Goal: Information Seeking & Learning: Find specific fact

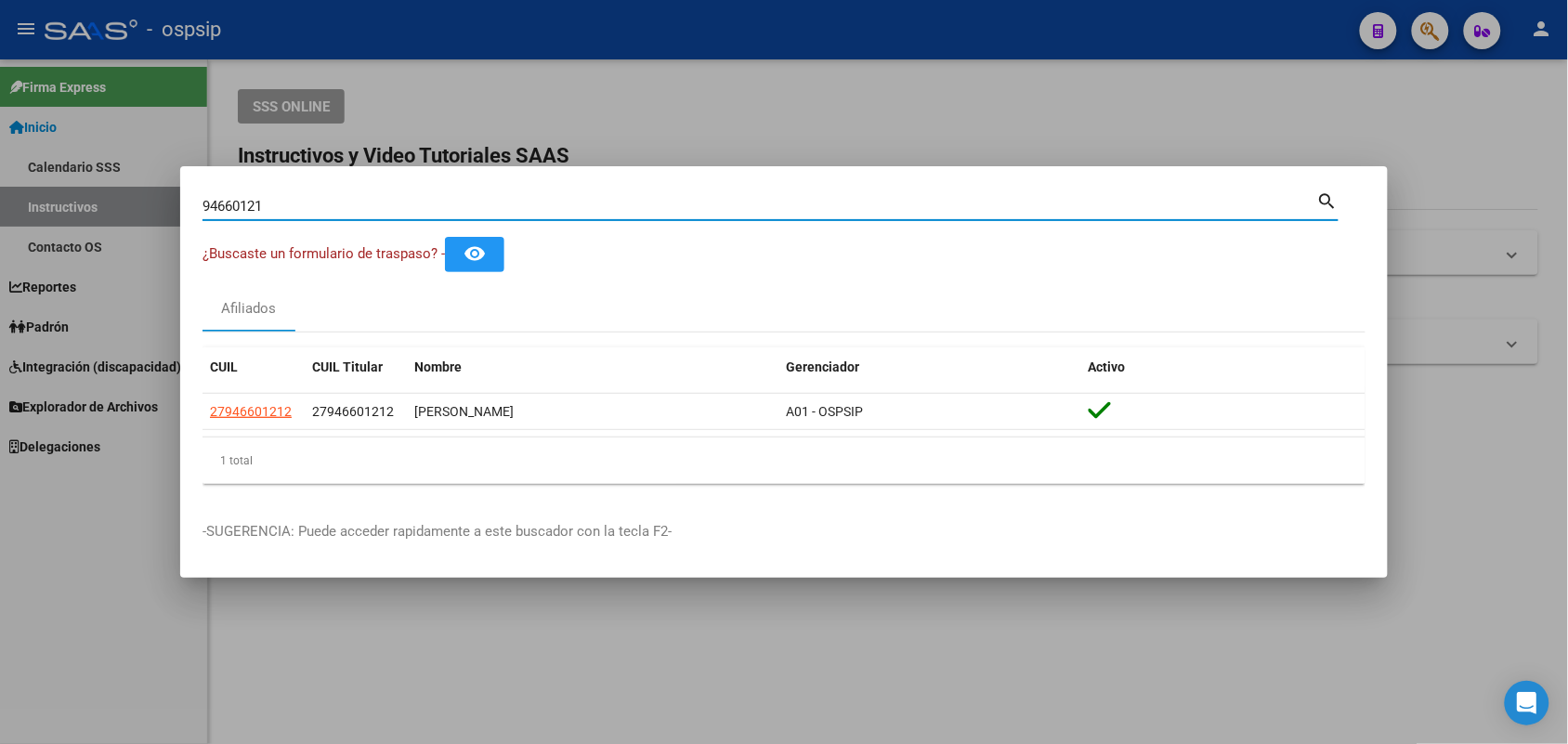
click at [283, 198] on input "94660121" at bounding box center [761, 207] width 1115 height 17
paste input "43634720"
type input "43634720"
click at [275, 407] on span "27436347206" at bounding box center [251, 412] width 82 height 15
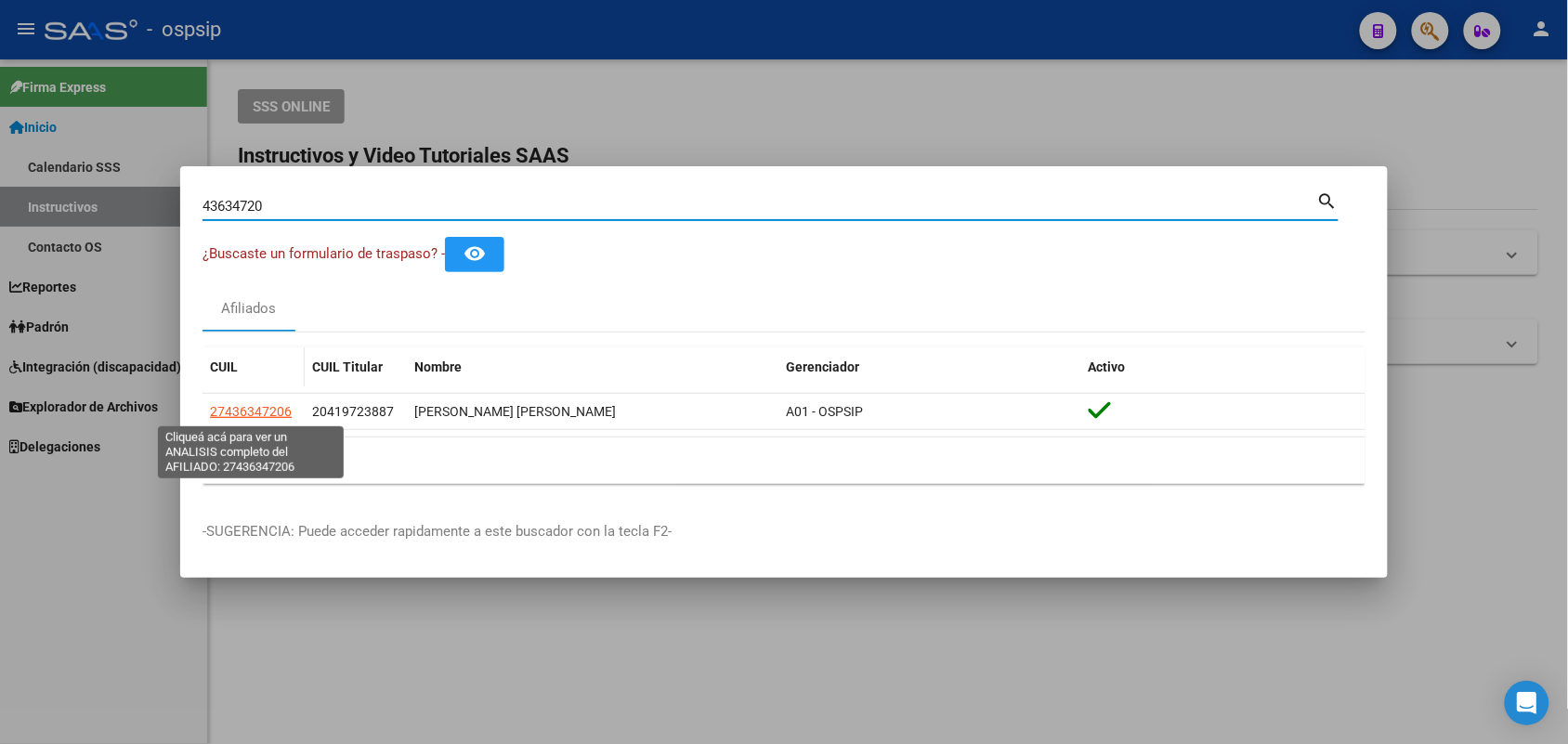
type textarea "27436347206"
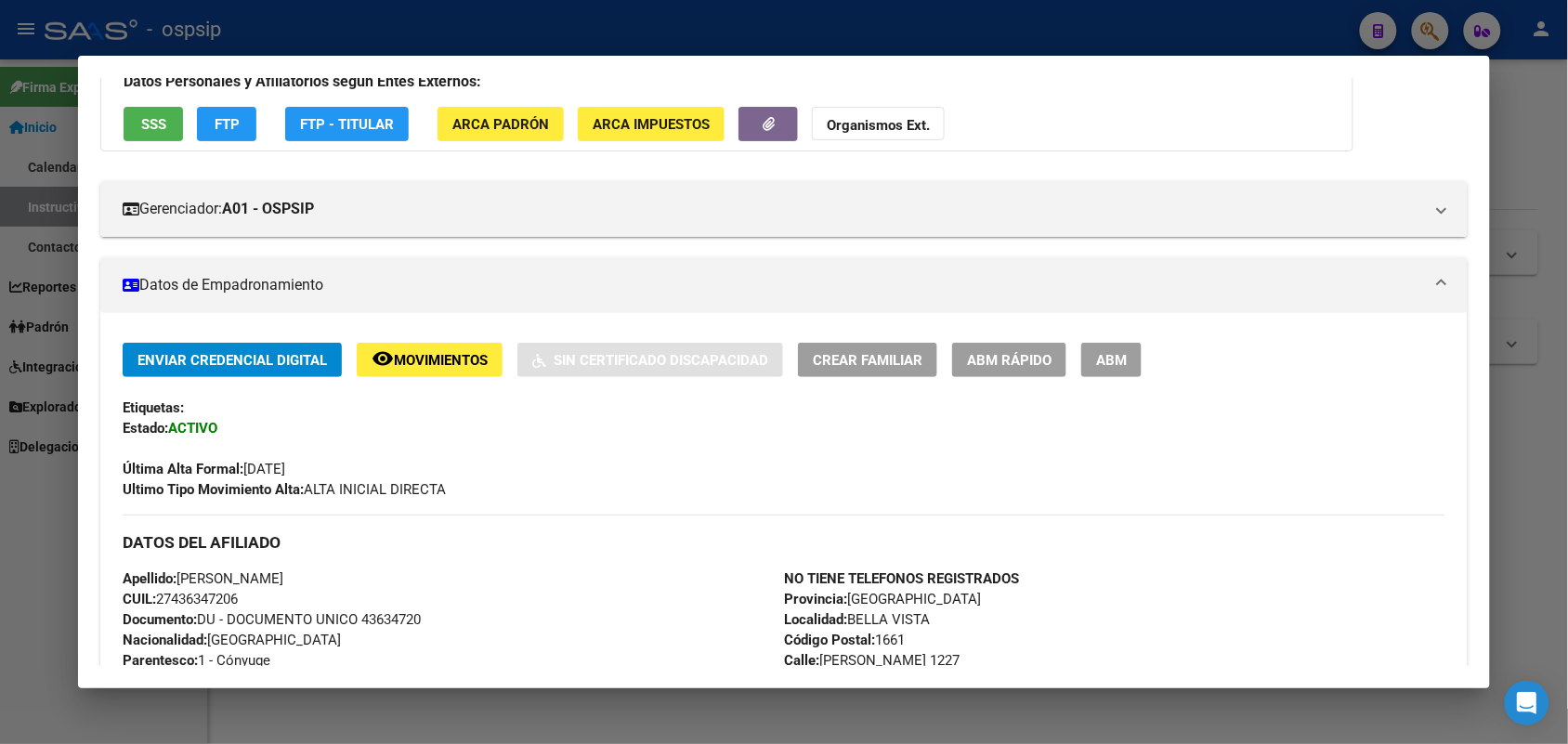
scroll to position [349, 0]
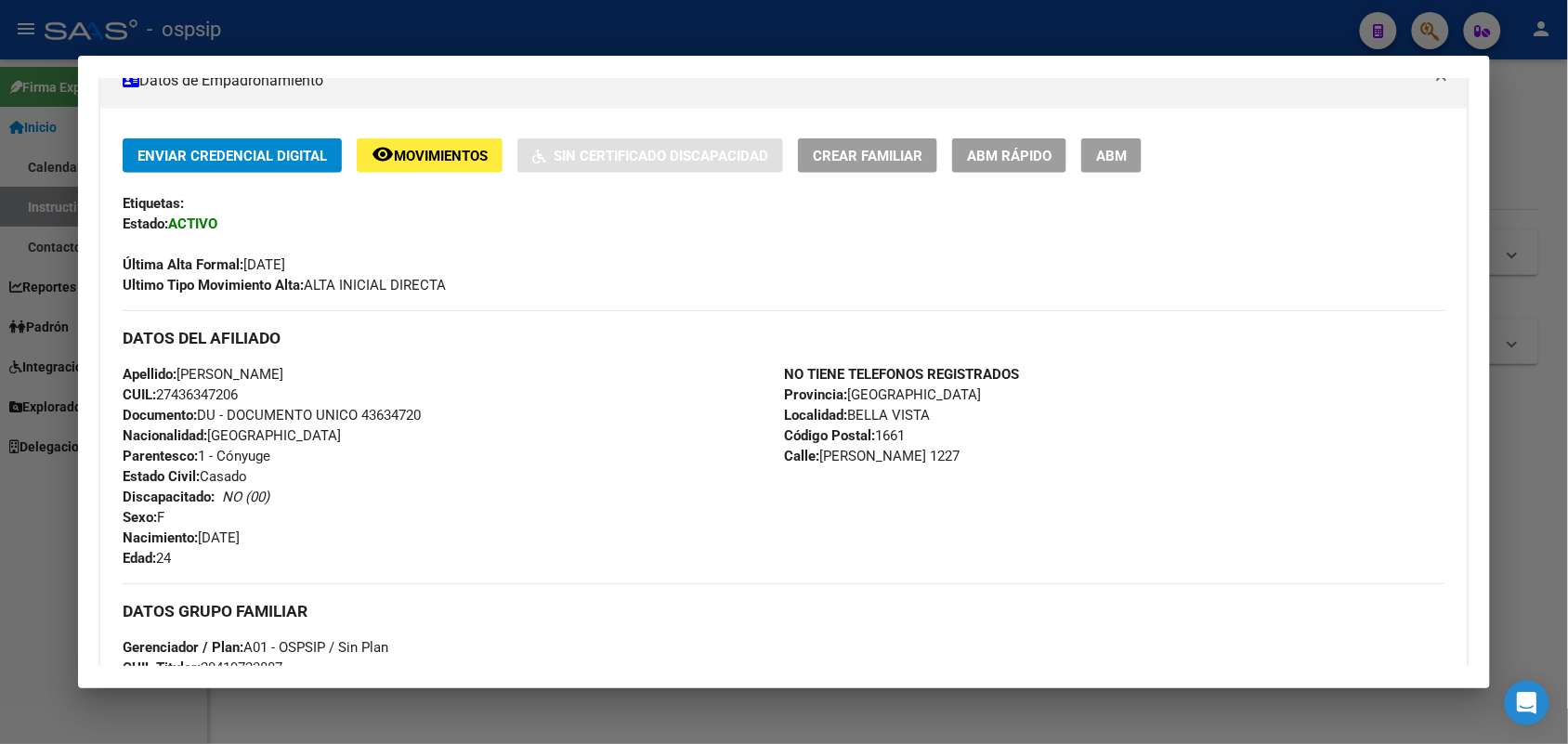
click at [379, 418] on span "Documento: DU - DOCUMENTO UNICO 43634720" at bounding box center [272, 415] width 298 height 17
copy span "43634720"
drag, startPoint x: 0, startPoint y: 545, endPoint x: 25, endPoint y: 517, distance: 37.5
click at [11, 534] on div at bounding box center [784, 372] width 1568 height 744
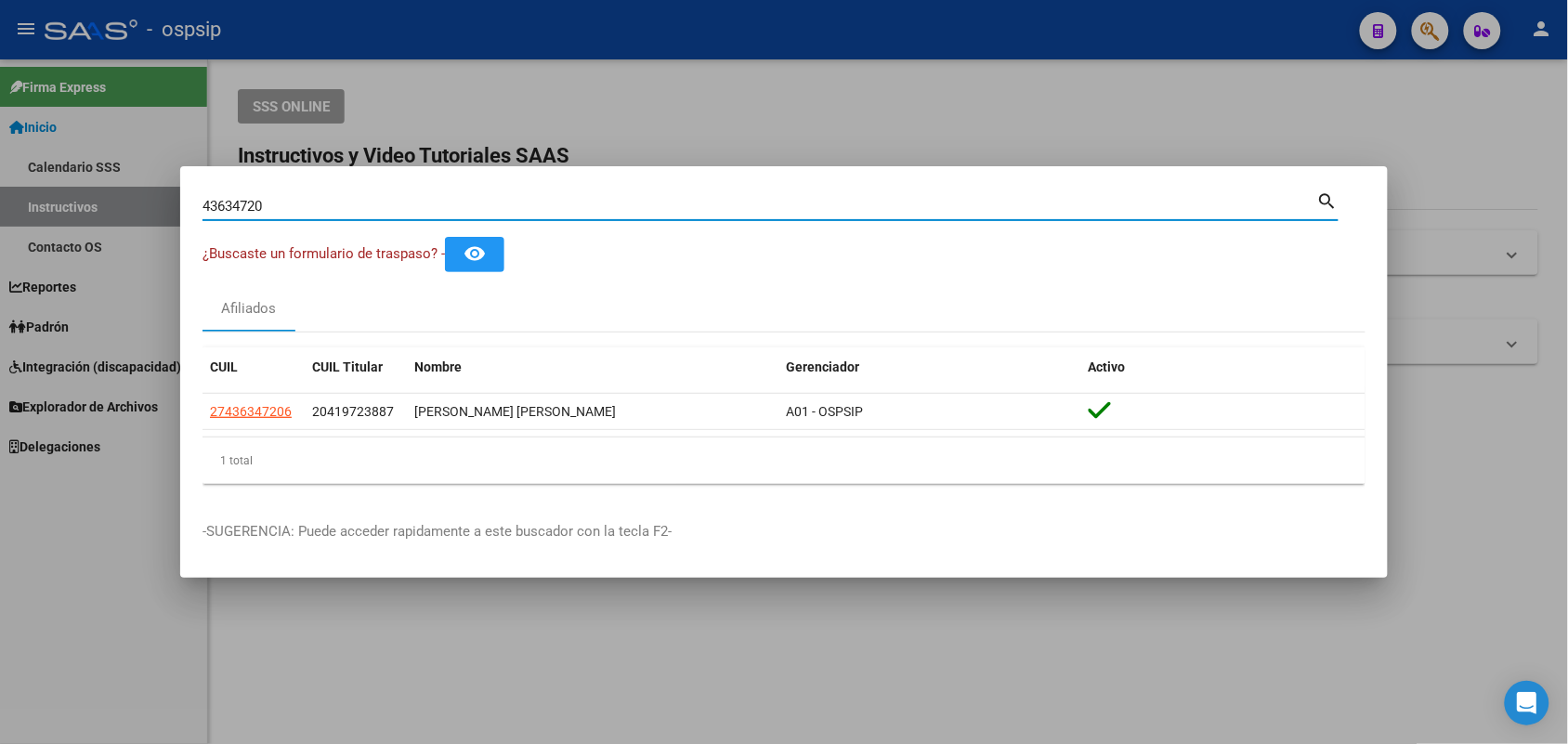
click at [238, 202] on input "43634720" at bounding box center [761, 207] width 1115 height 17
paste input "37432353"
type input "37432353"
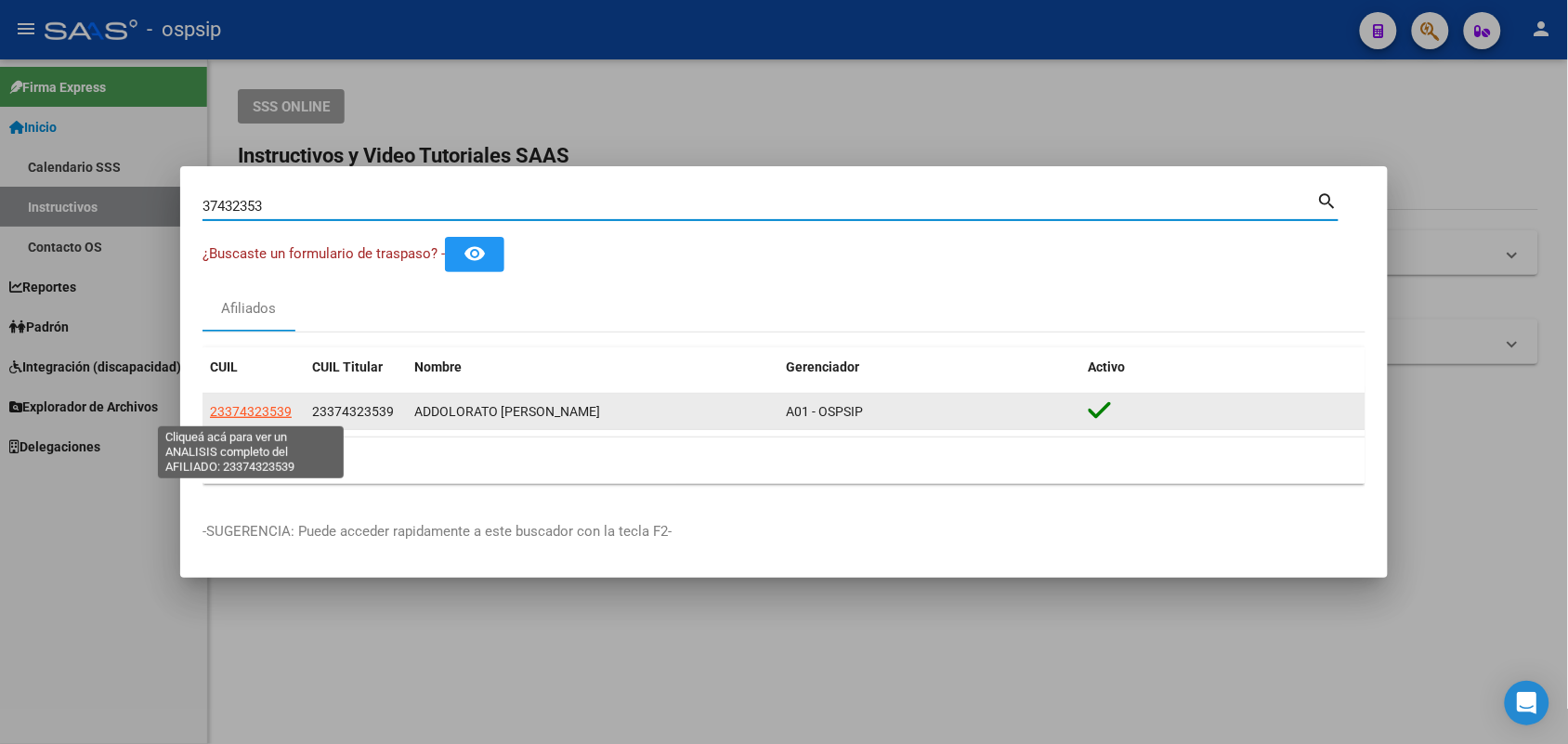
click at [240, 410] on span "23374323539" at bounding box center [251, 412] width 82 height 15
type textarea "23374323539"
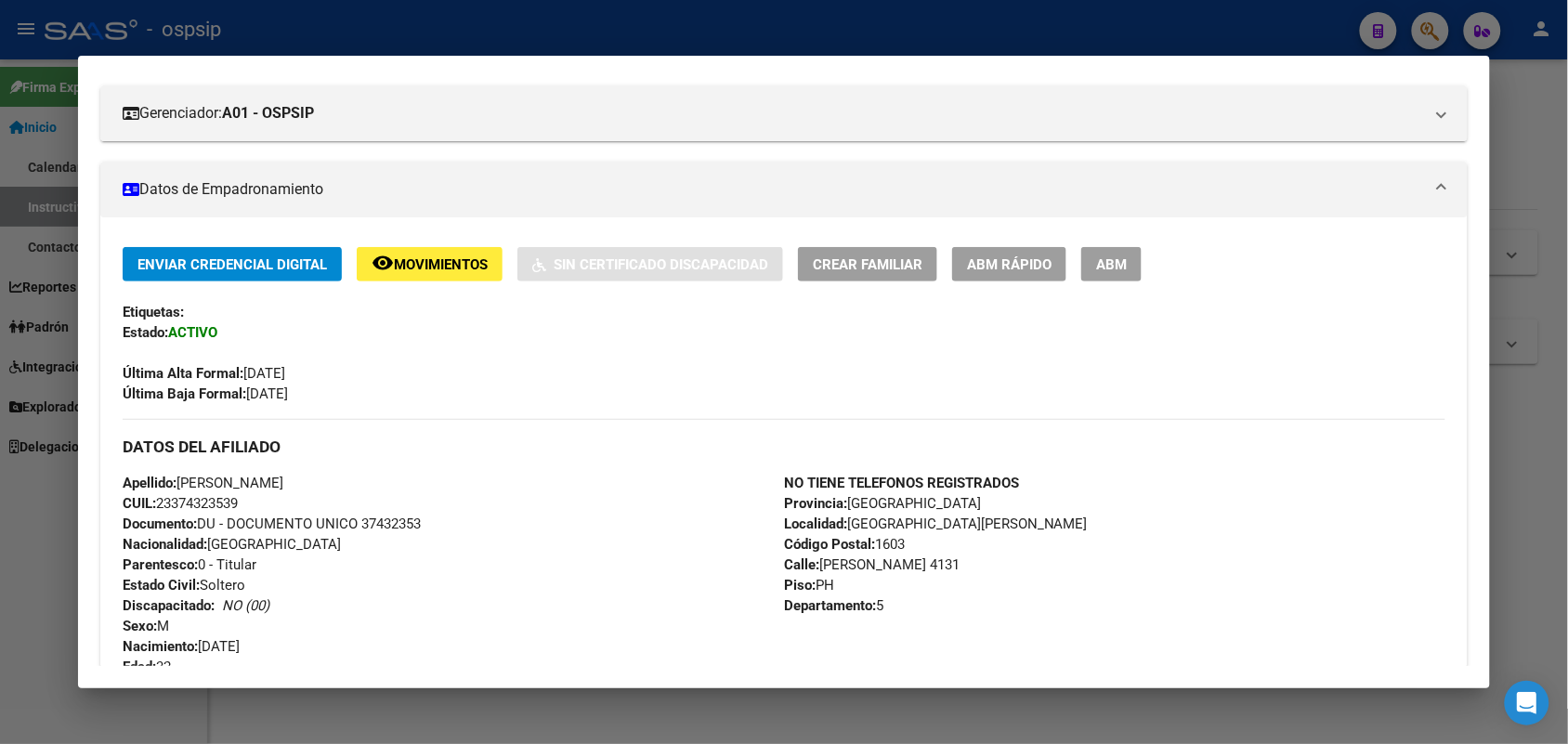
scroll to position [464, 0]
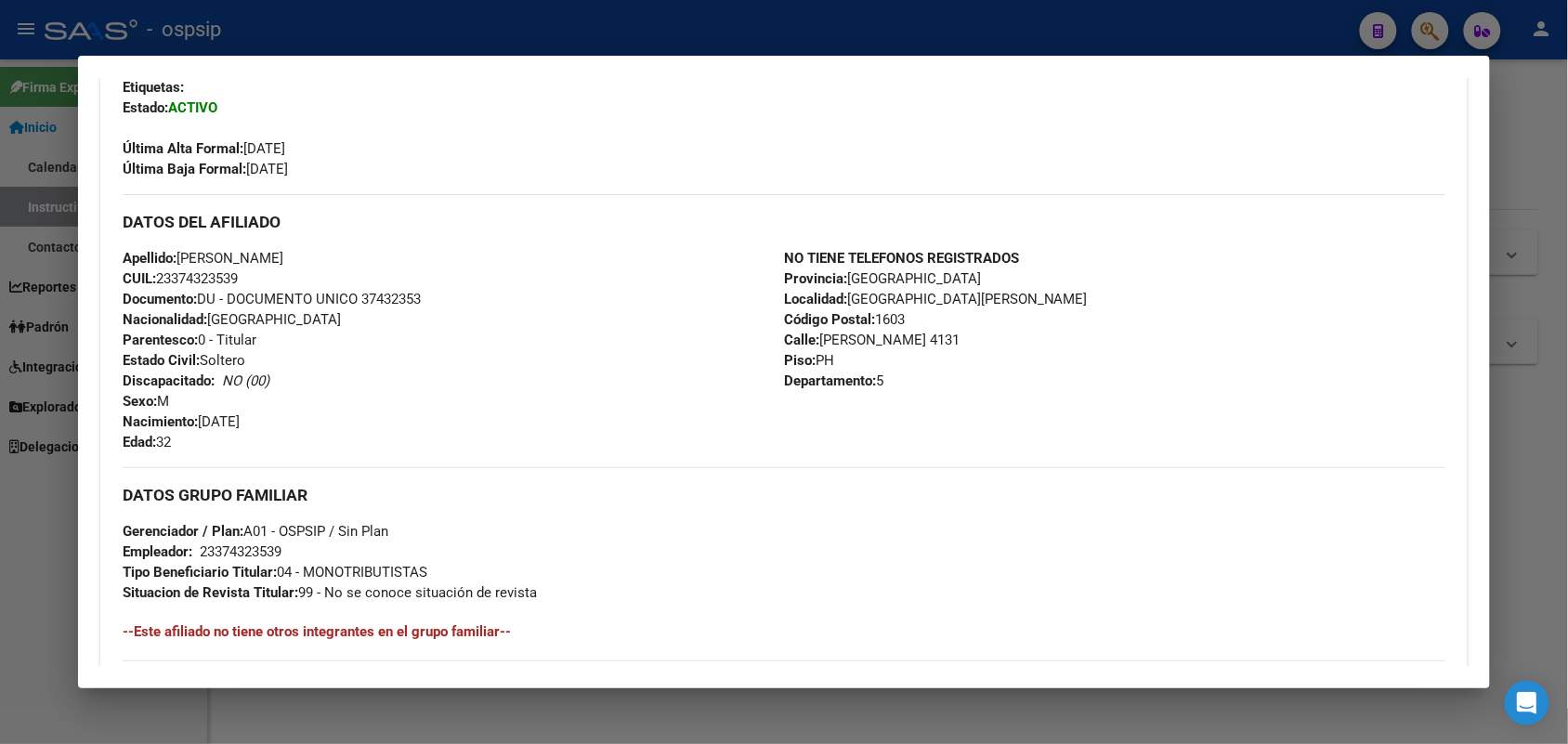
click at [387, 309] on div "Apellido: [PERSON_NAME] CUIL: 23374323539 Documento: DU - DOCUMENTO UNICO 37432…" at bounding box center [454, 350] width 662 height 204
click at [369, 303] on span "Documento: DU - DOCUMENTO UNICO 37432353" at bounding box center [272, 299] width 298 height 17
copy span "37432353"
click at [7, 351] on div at bounding box center [784, 372] width 1568 height 744
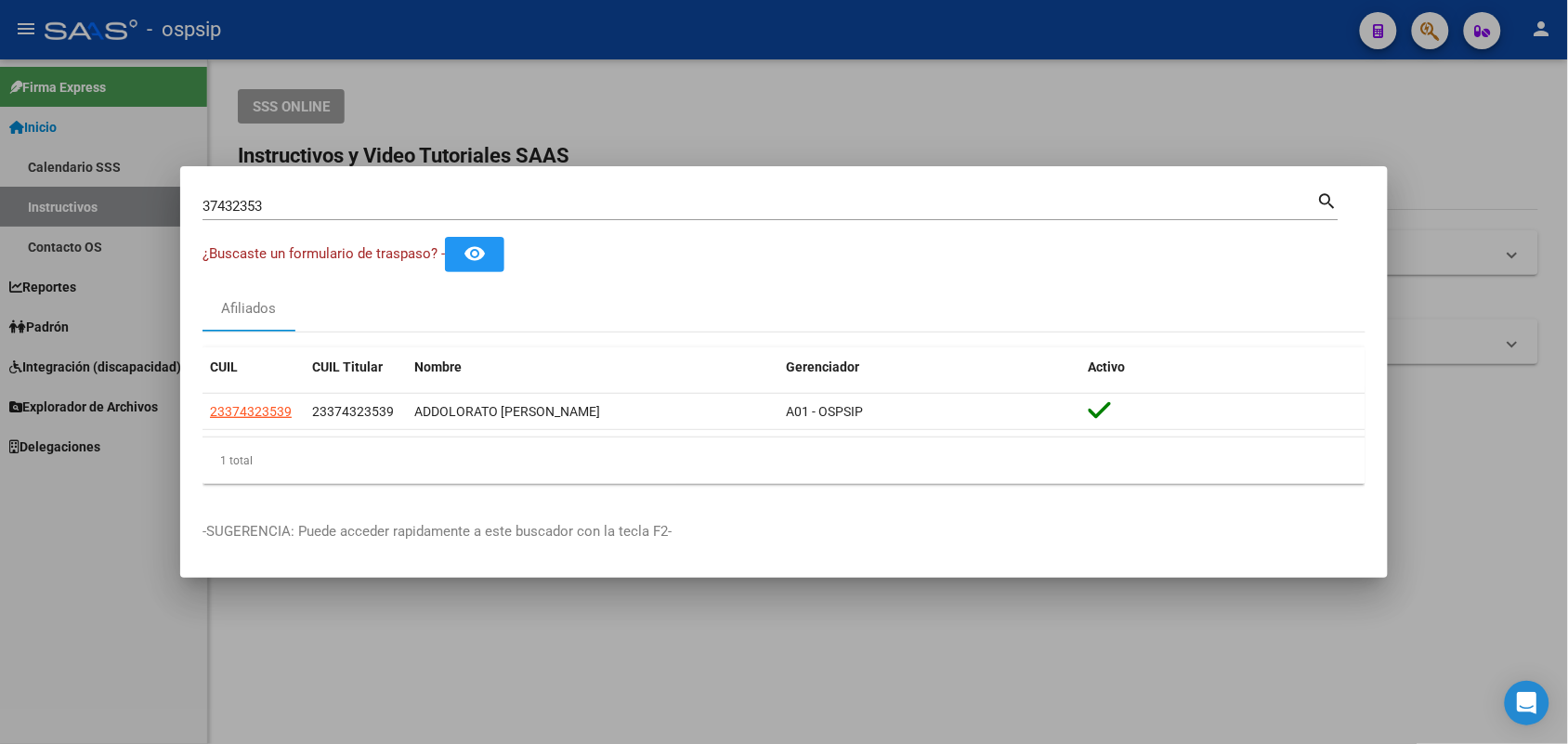
click at [260, 206] on input "37432353" at bounding box center [761, 207] width 1115 height 17
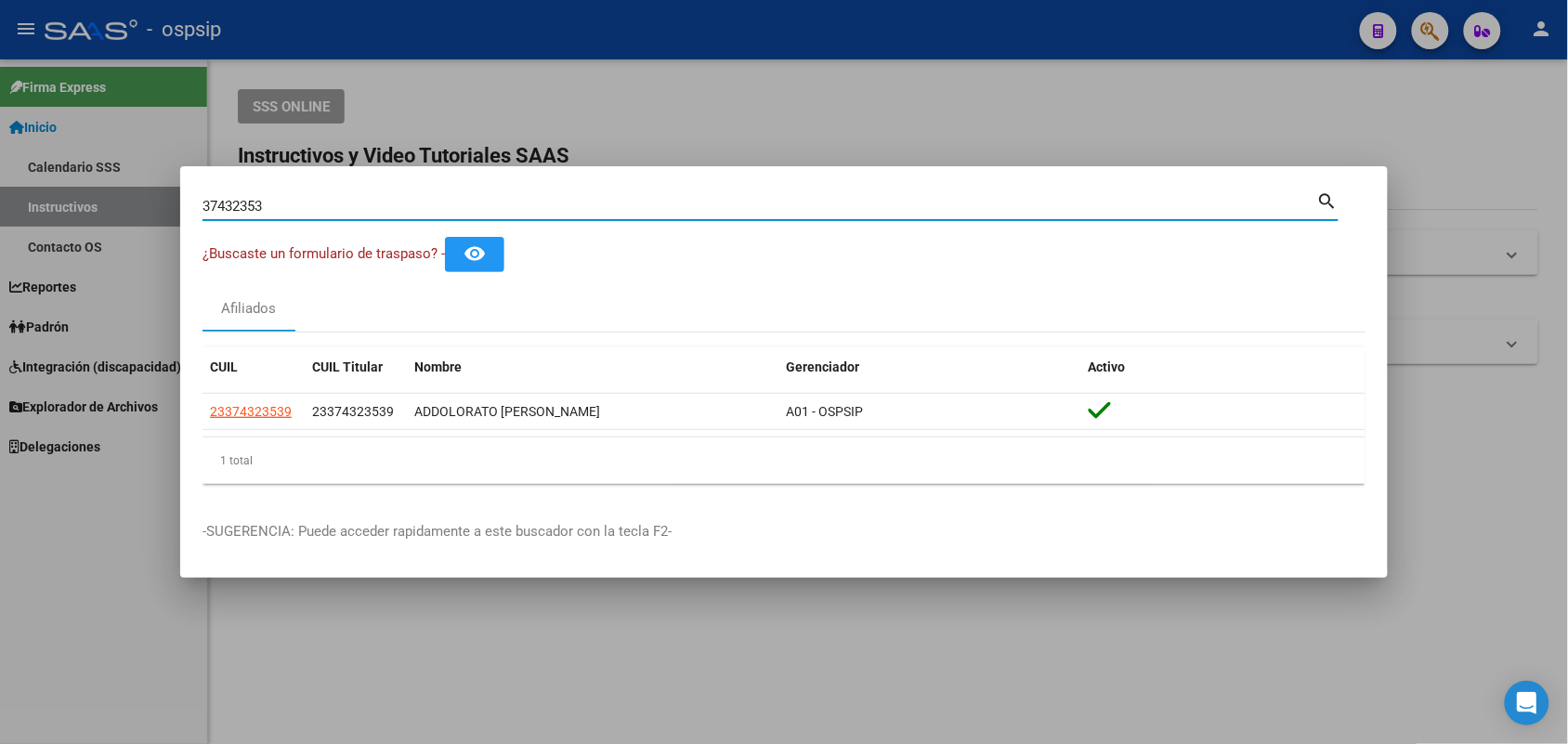
click at [260, 206] on input "37432353" at bounding box center [761, 207] width 1115 height 17
paste input "[EMAIL_ADDRESS][DOMAIN_NAME]"
type input "[EMAIL_ADDRESS][DOMAIN_NAME]"
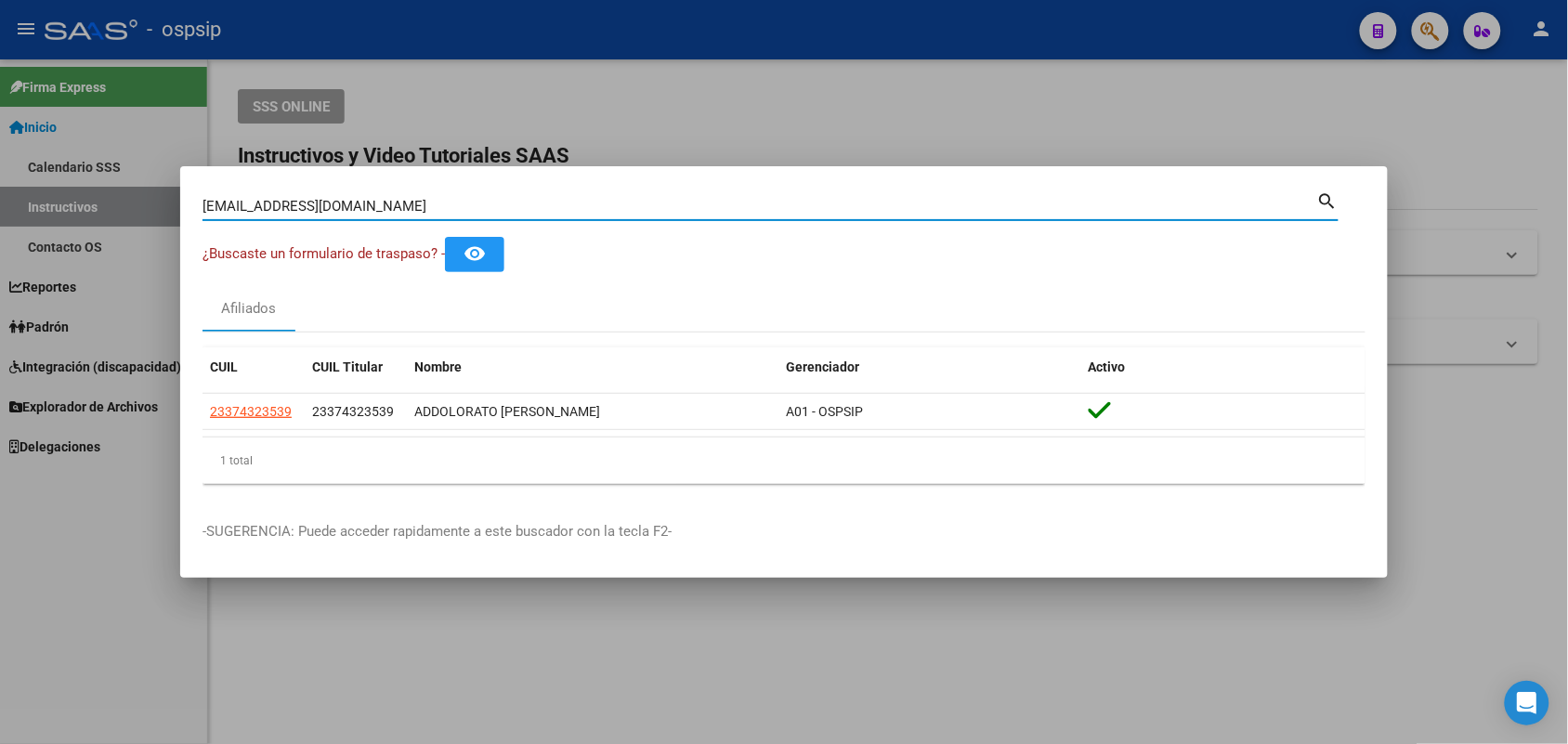
click at [363, 207] on input "[EMAIL_ADDRESS][DOMAIN_NAME]" at bounding box center [761, 207] width 1115 height 17
type input "33020260"
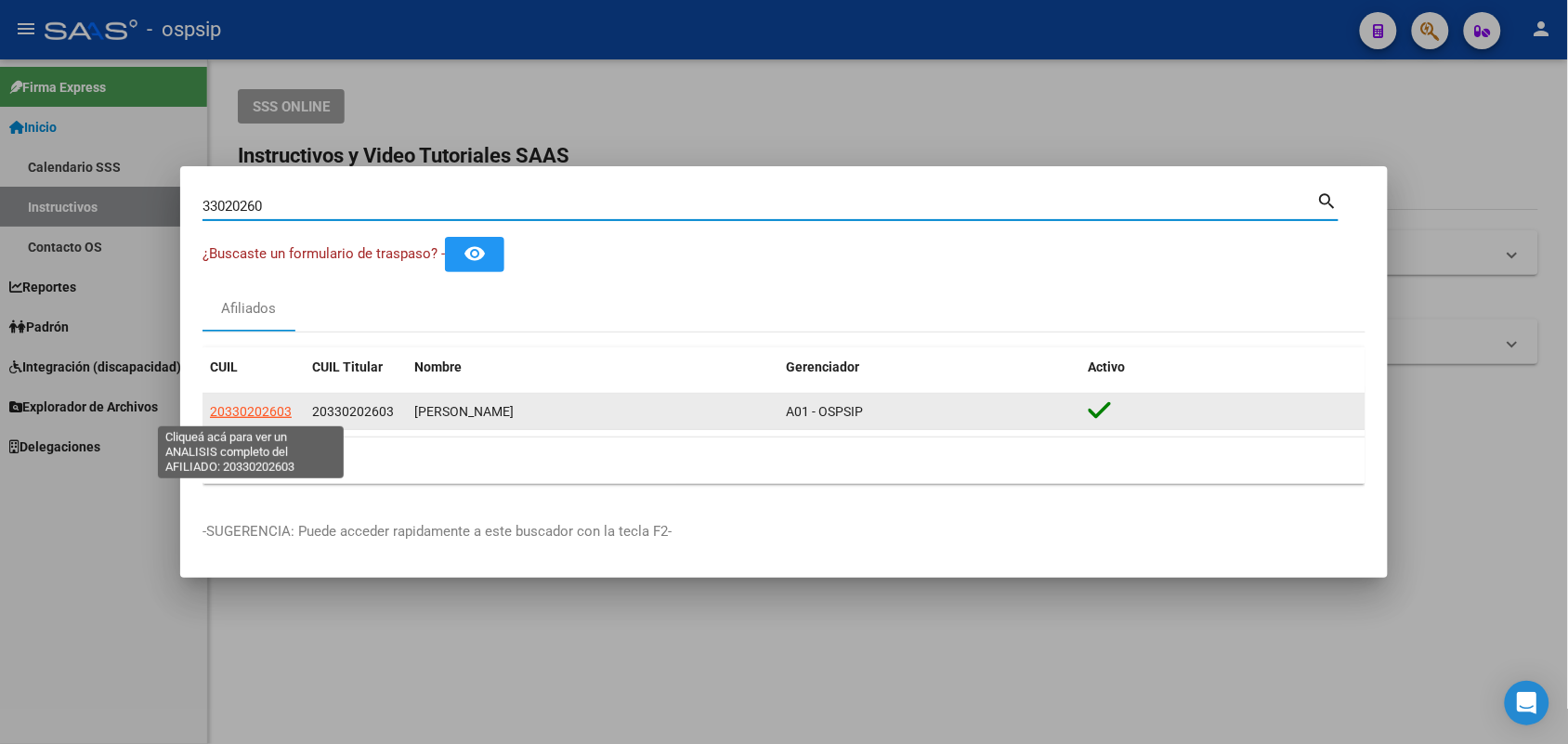
click at [260, 416] on span "20330202603" at bounding box center [251, 412] width 82 height 15
type textarea "20330202603"
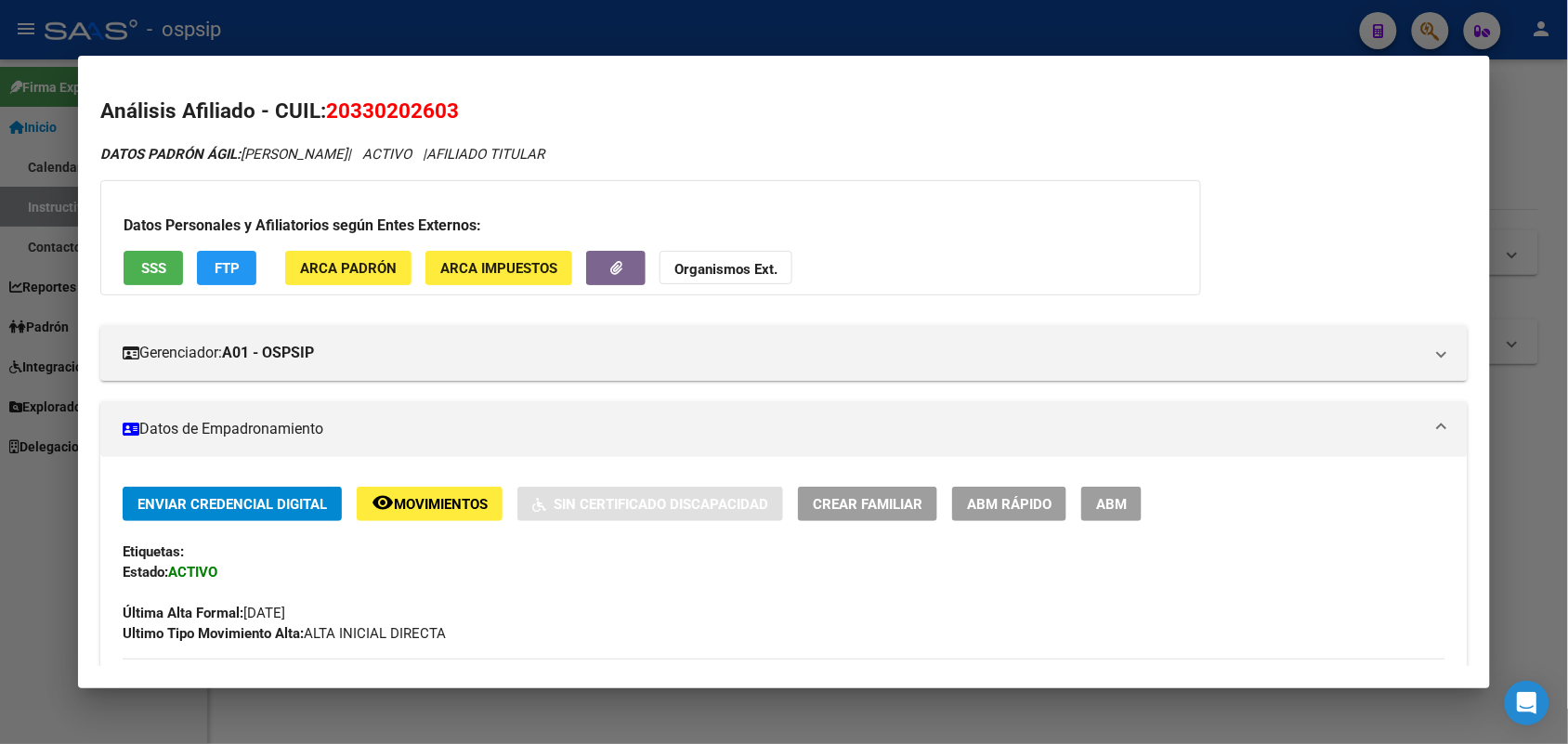
scroll to position [116, 0]
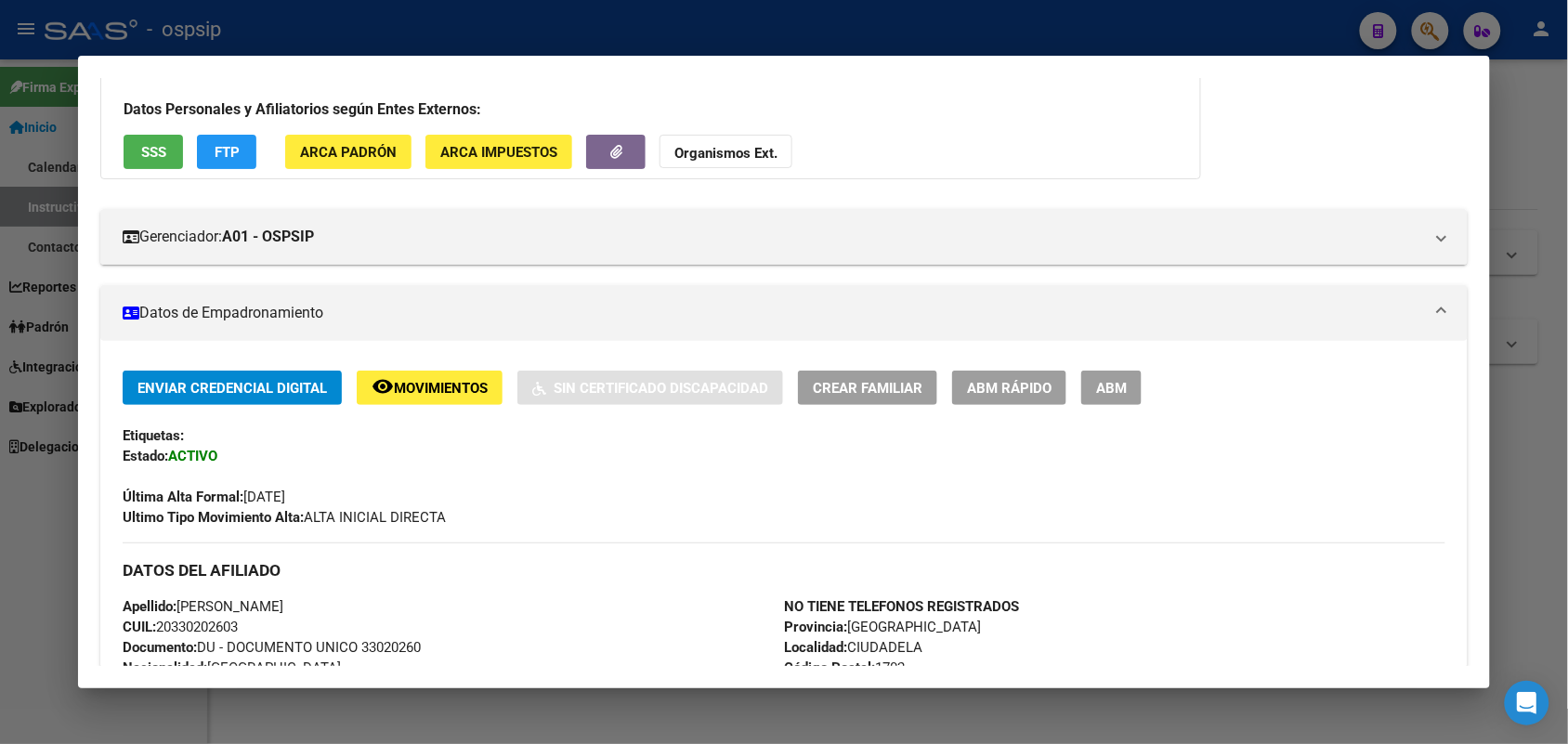
click at [396, 639] on span "Documento: DU - DOCUMENTO UNICO 33020260" at bounding box center [272, 648] width 298 height 17
click at [383, 643] on span "Documento: DU - DOCUMENTO UNICO 33020260" at bounding box center [272, 648] width 298 height 17
copy span "33020260"
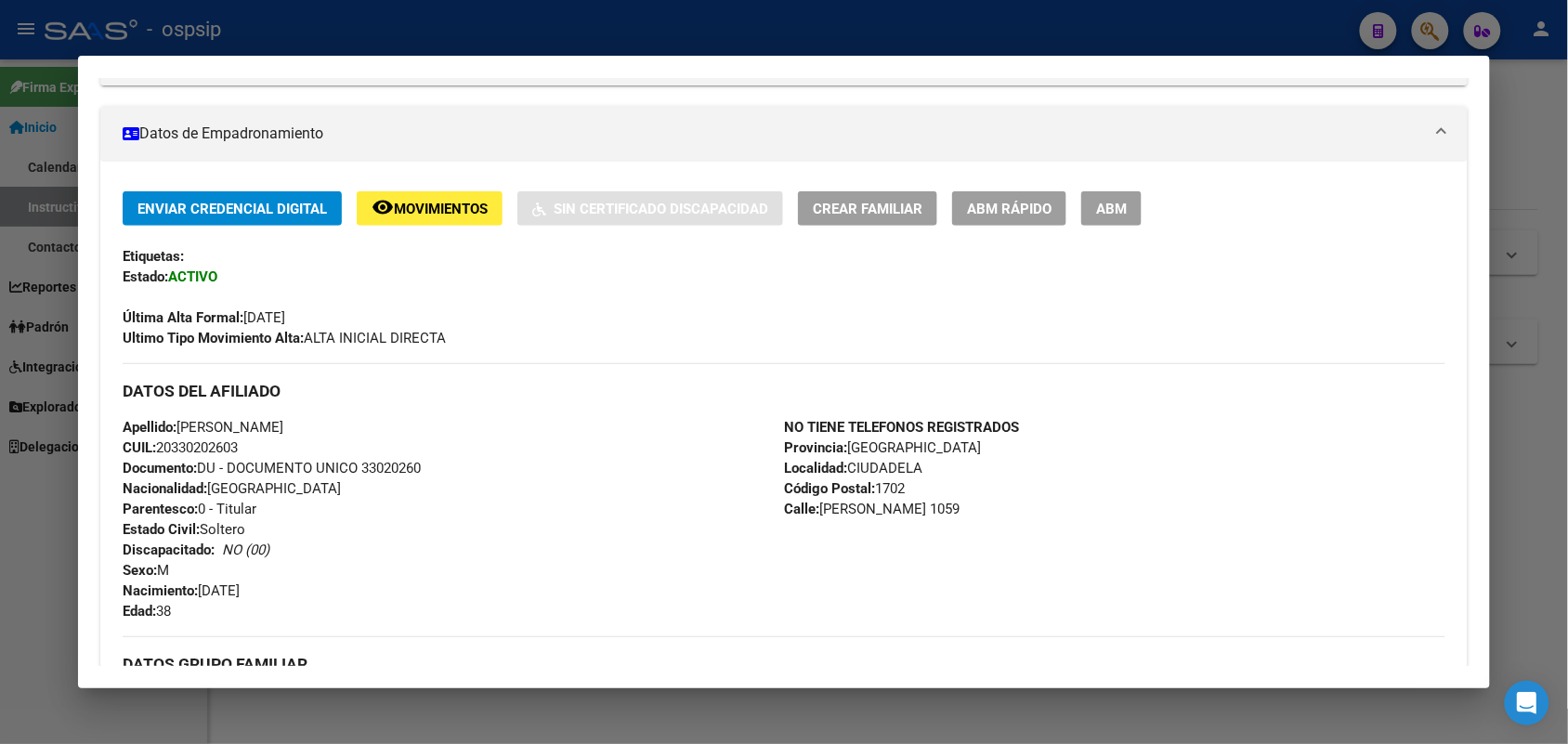
scroll to position [464, 0]
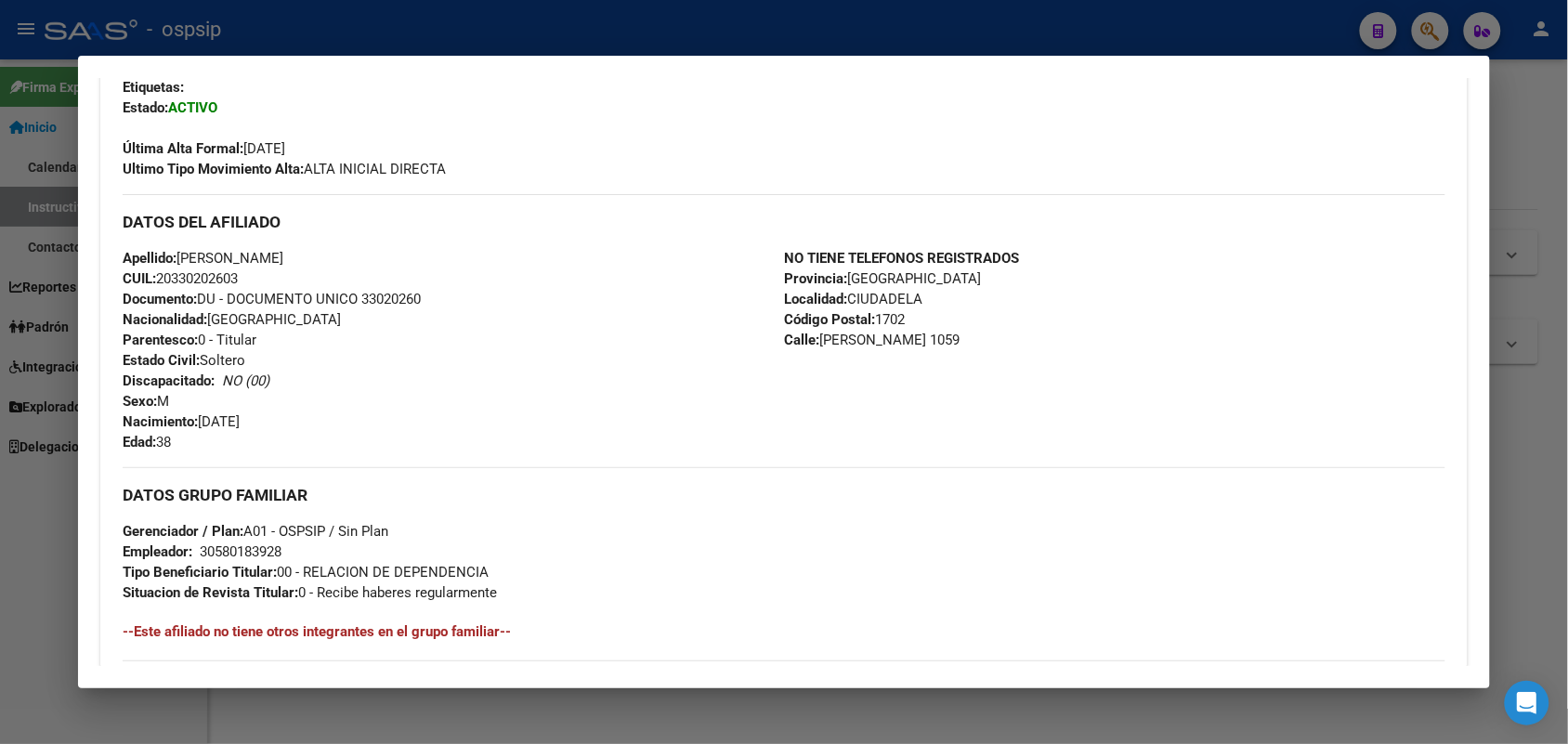
copy span "33020260"
drag, startPoint x: 405, startPoint y: 344, endPoint x: 356, endPoint y: 354, distance: 50.0
drag, startPoint x: 356, startPoint y: 354, endPoint x: 285, endPoint y: 372, distance: 73.2
drag, startPoint x: 285, startPoint y: 372, endPoint x: 247, endPoint y: 433, distance: 71.9
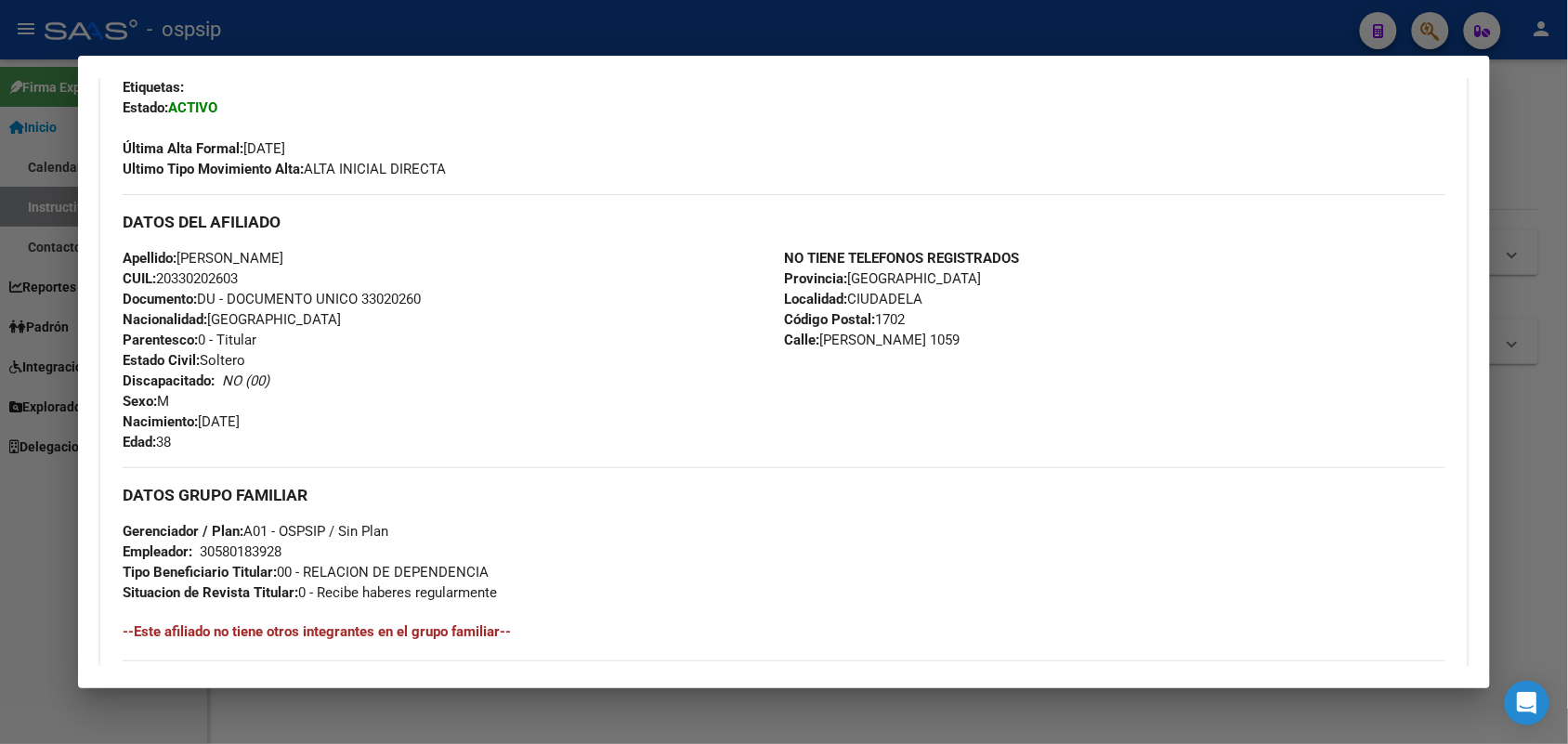
click at [247, 433] on div "Apellido: [PERSON_NAME] CUIL: 20330202603 Documento: DU - DOCUMENTO UNICO 33020…" at bounding box center [454, 350] width 662 height 204
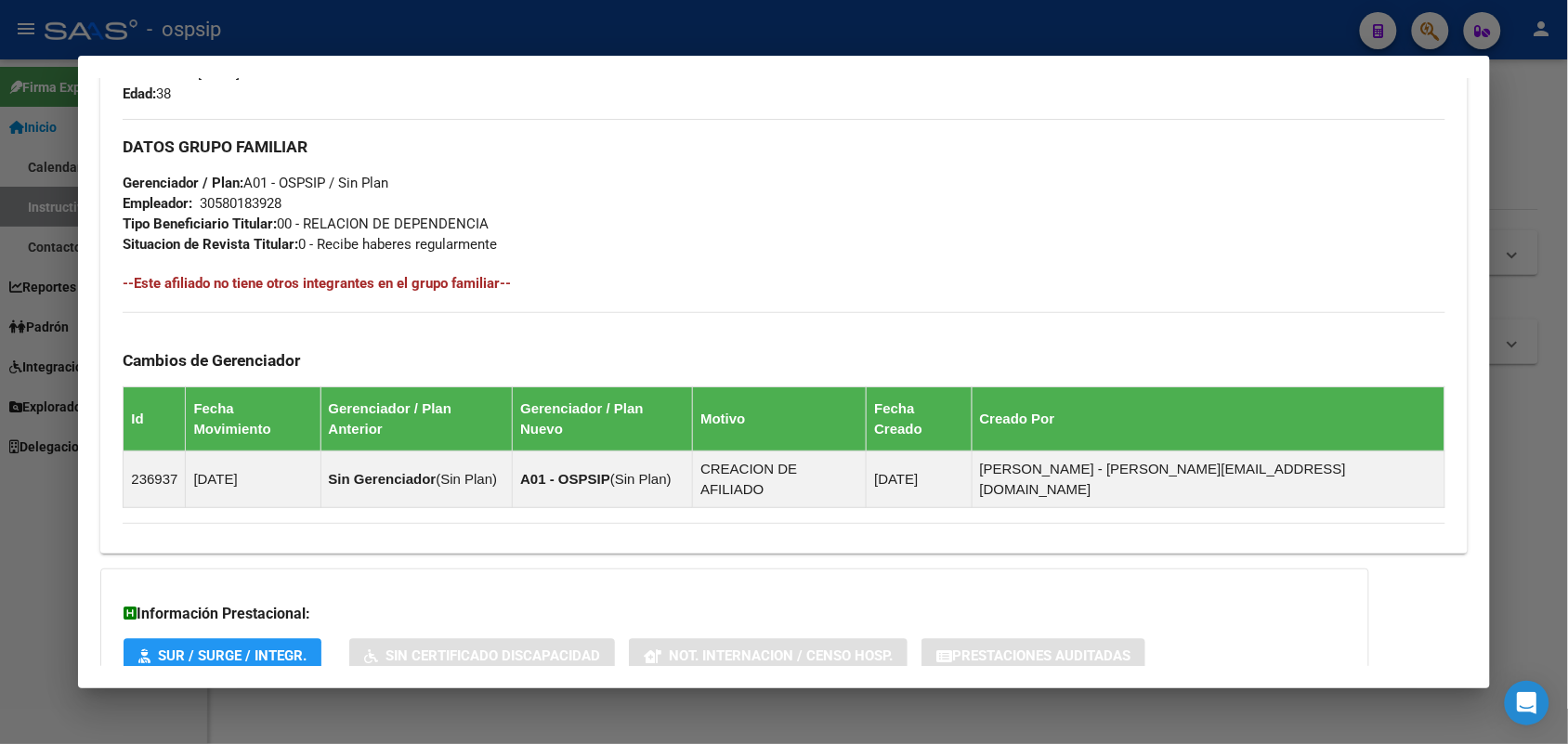
drag, startPoint x: 362, startPoint y: 540, endPoint x: 353, endPoint y: 558, distance: 20.1
drag, startPoint x: 353, startPoint y: 558, endPoint x: 314, endPoint y: 568, distance: 40.3
click at [314, 603] on h3 "Información Prestacional:" at bounding box center [735, 613] width 1223 height 22
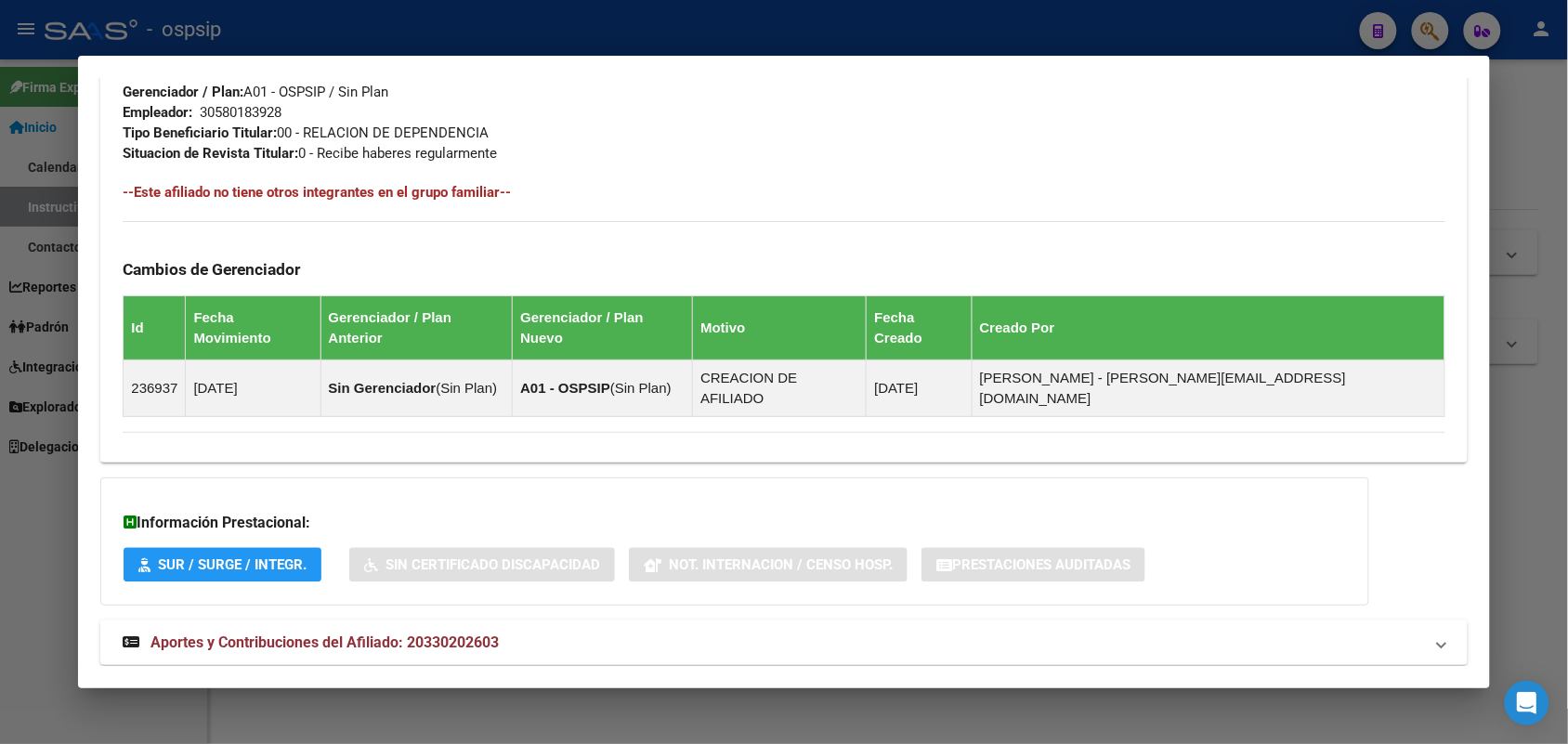
click at [347, 633] on span "Aportes y Contribuciones del Afiliado: 20330202603" at bounding box center [325, 642] width 349 height 18
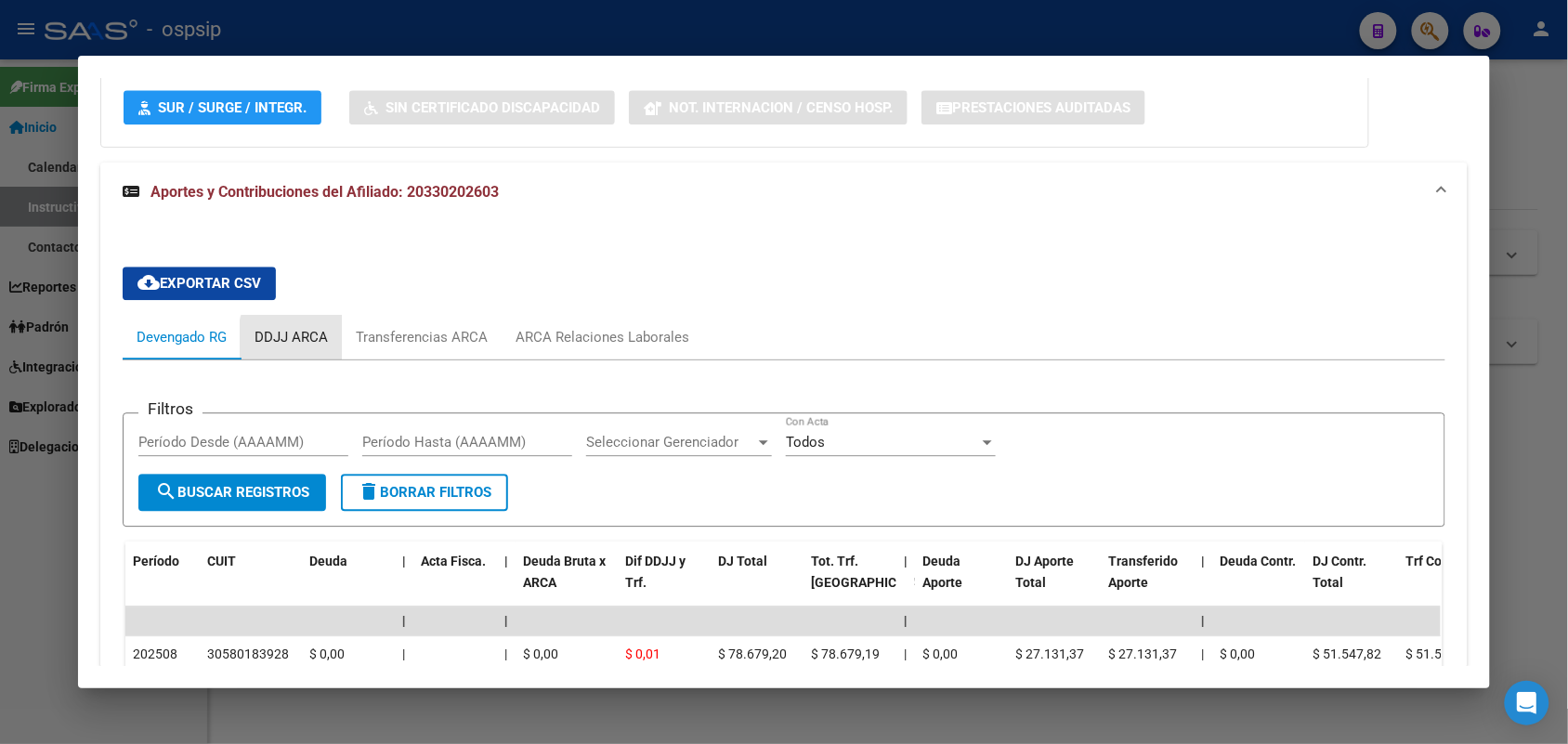
click at [314, 327] on div "DDJJ ARCA" at bounding box center [291, 336] width 73 height 20
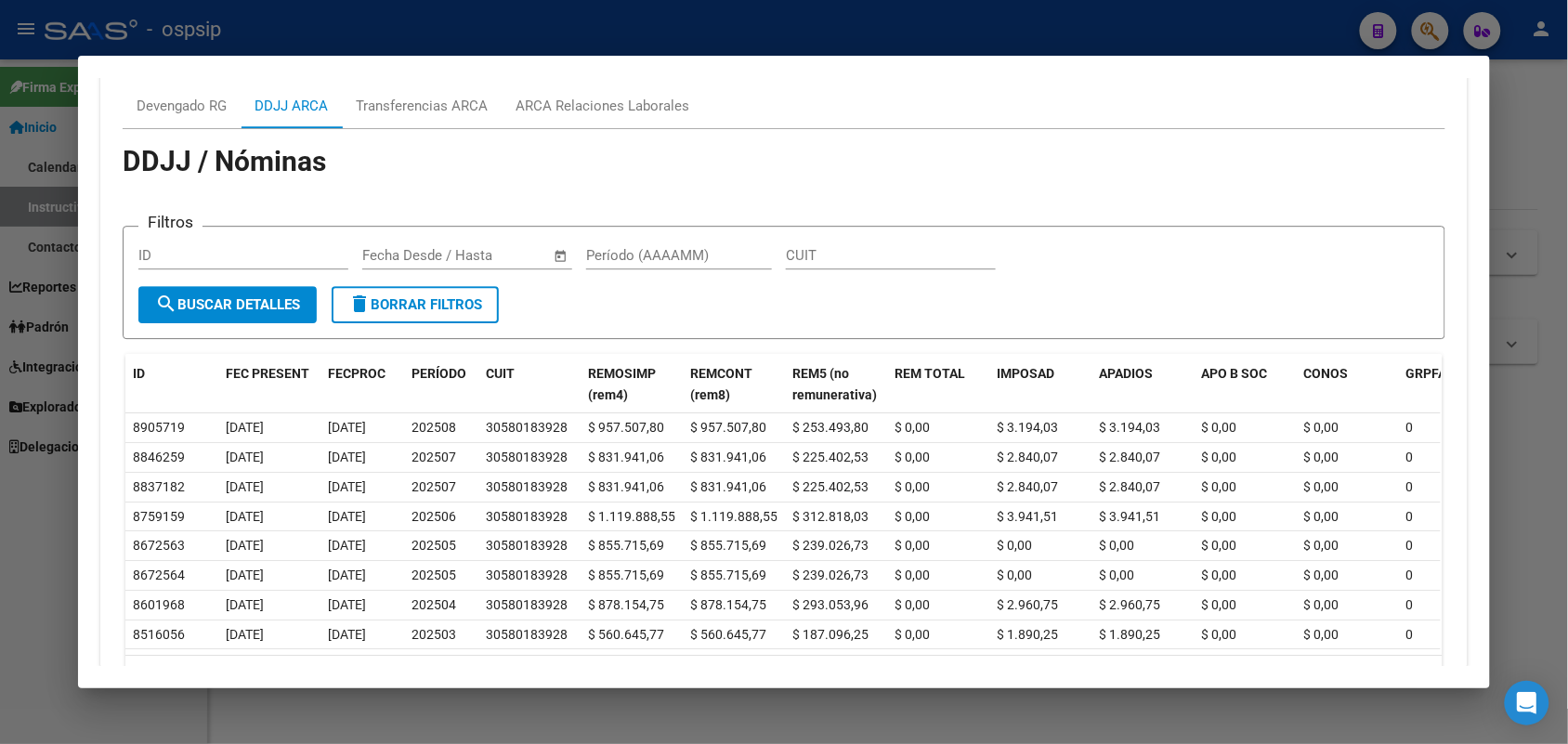
scroll to position [1594, 0]
click at [0, 312] on div at bounding box center [784, 372] width 1568 height 744
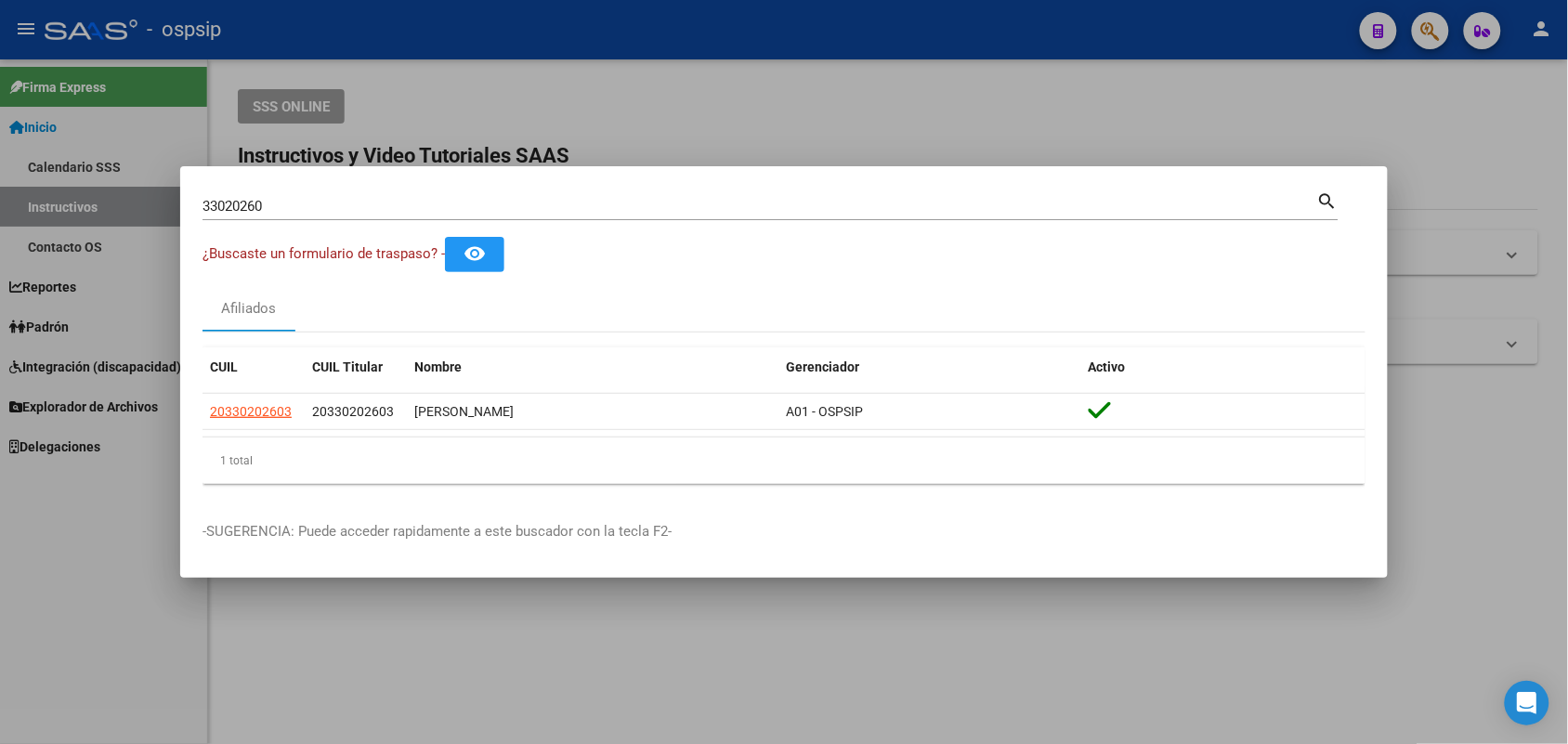
click at [224, 201] on input "33020260" at bounding box center [761, 207] width 1115 height 17
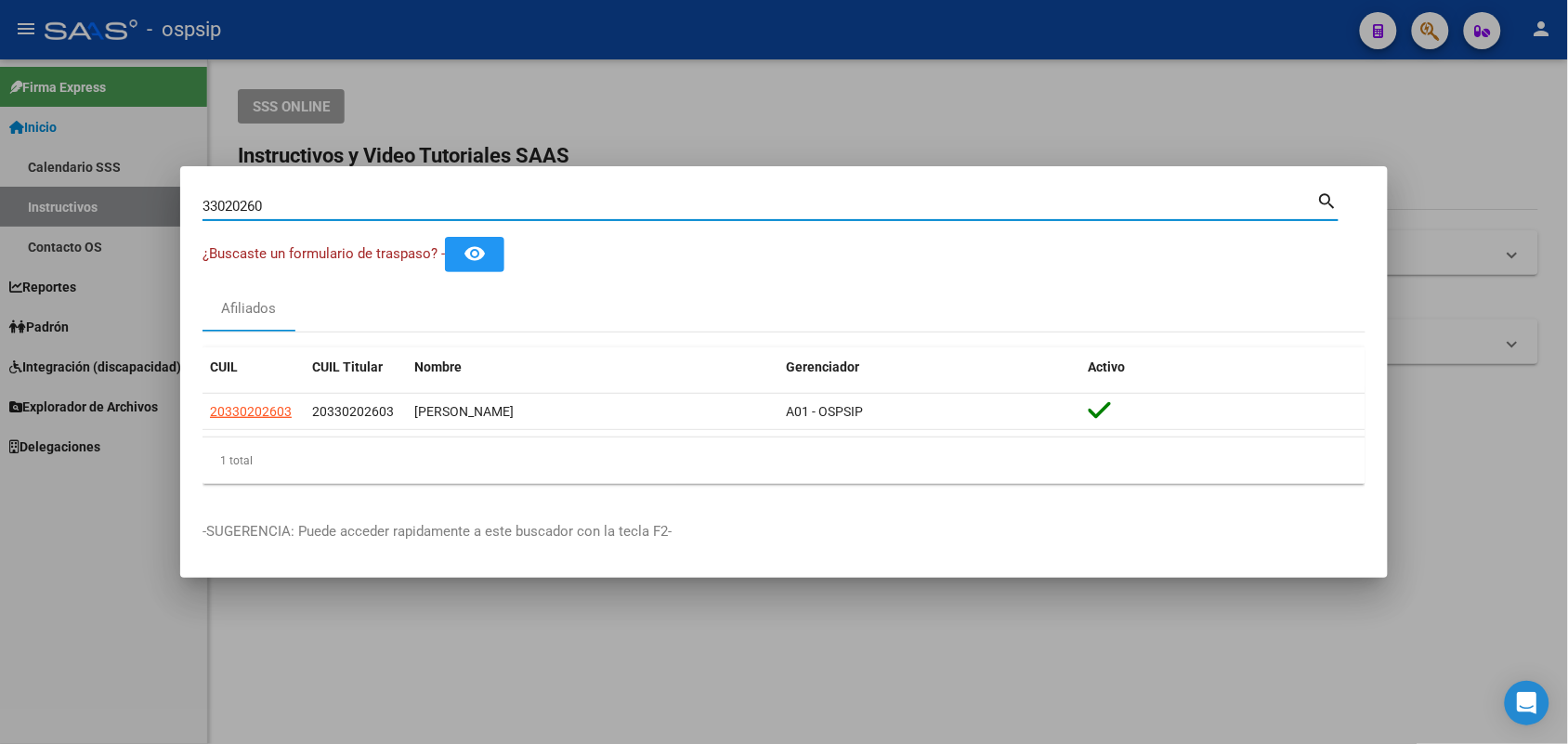
click at [224, 201] on input "33020260" at bounding box center [761, 207] width 1115 height 17
type input "26206671"
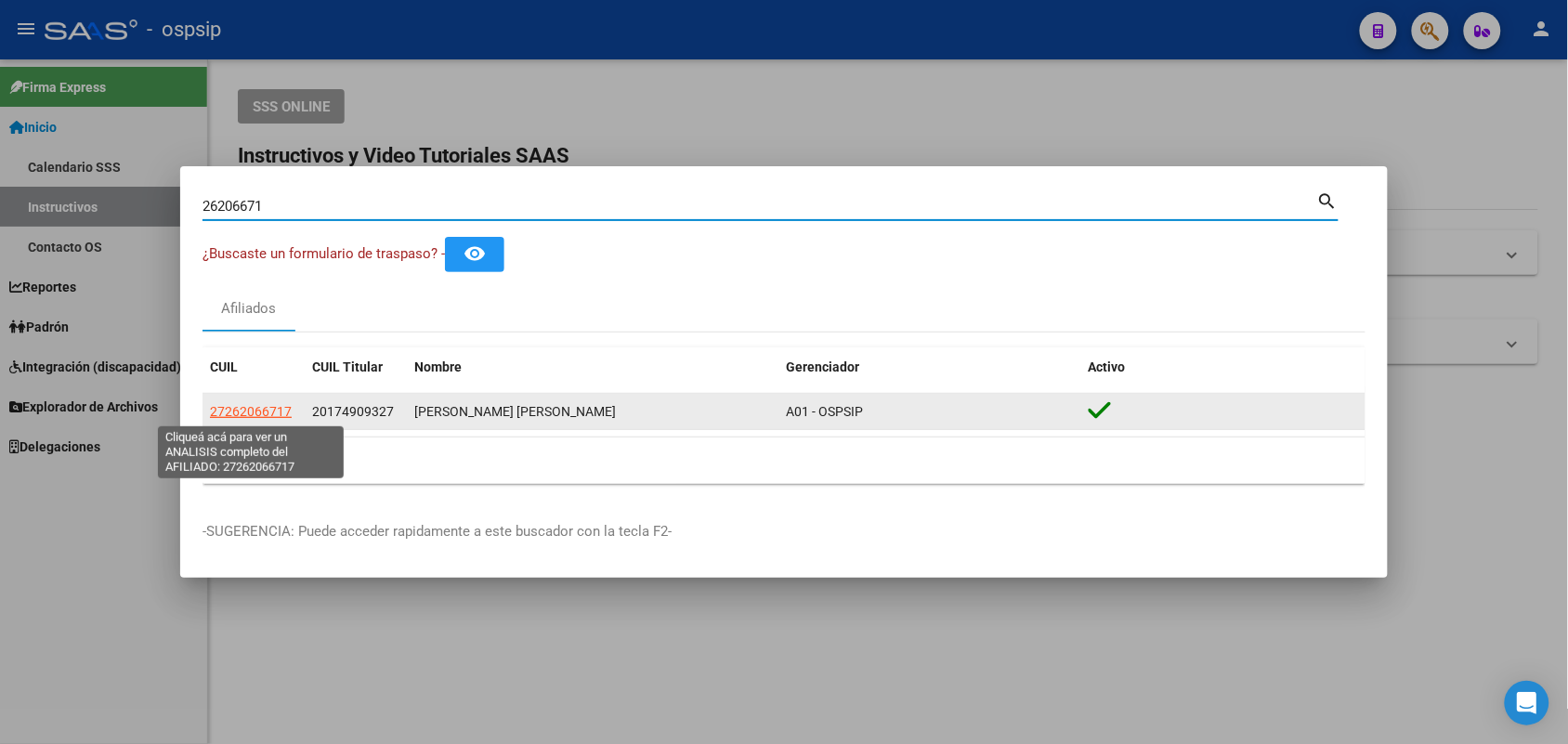
click at [276, 412] on span "27262066717" at bounding box center [251, 412] width 82 height 15
type textarea "27262066717"
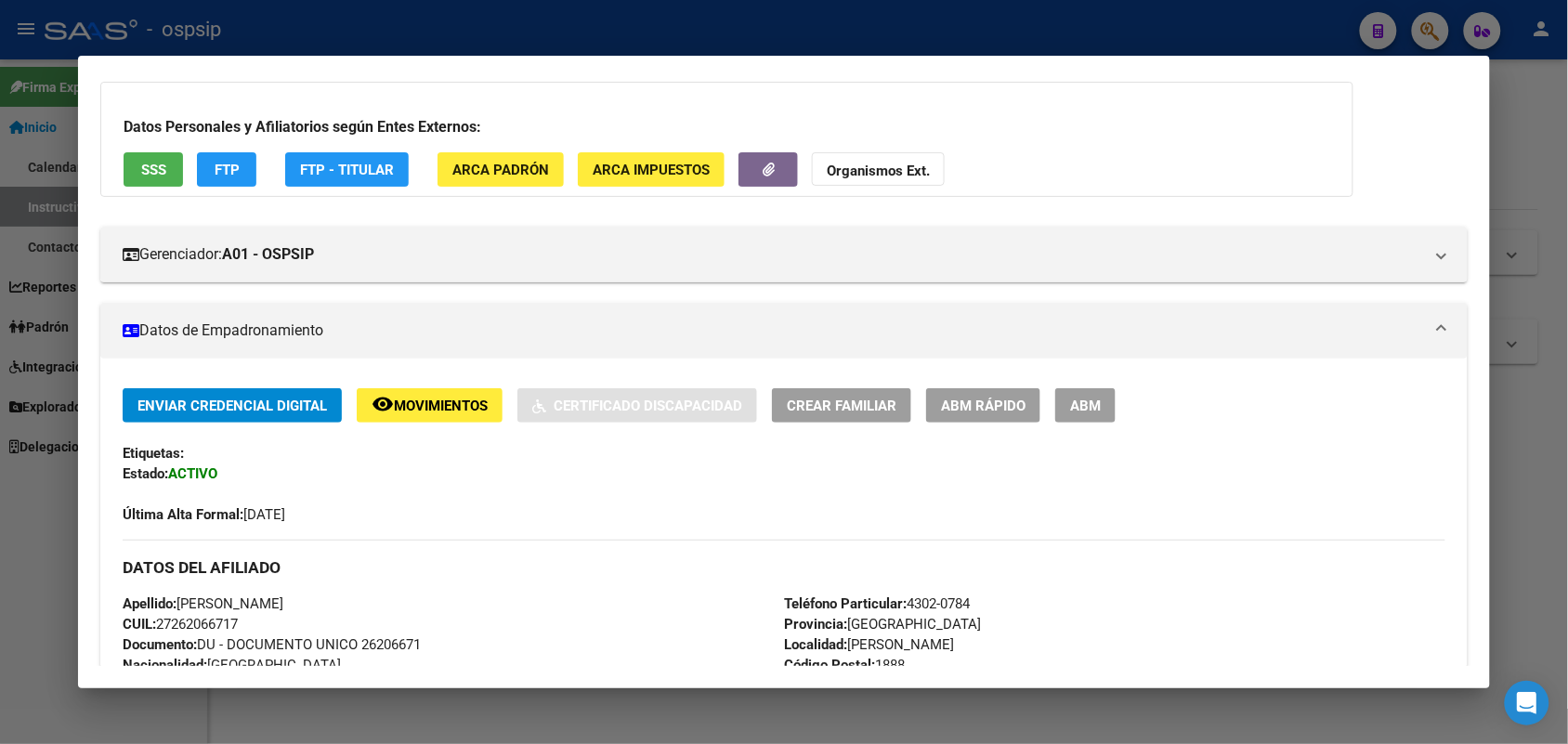
scroll to position [171, 0]
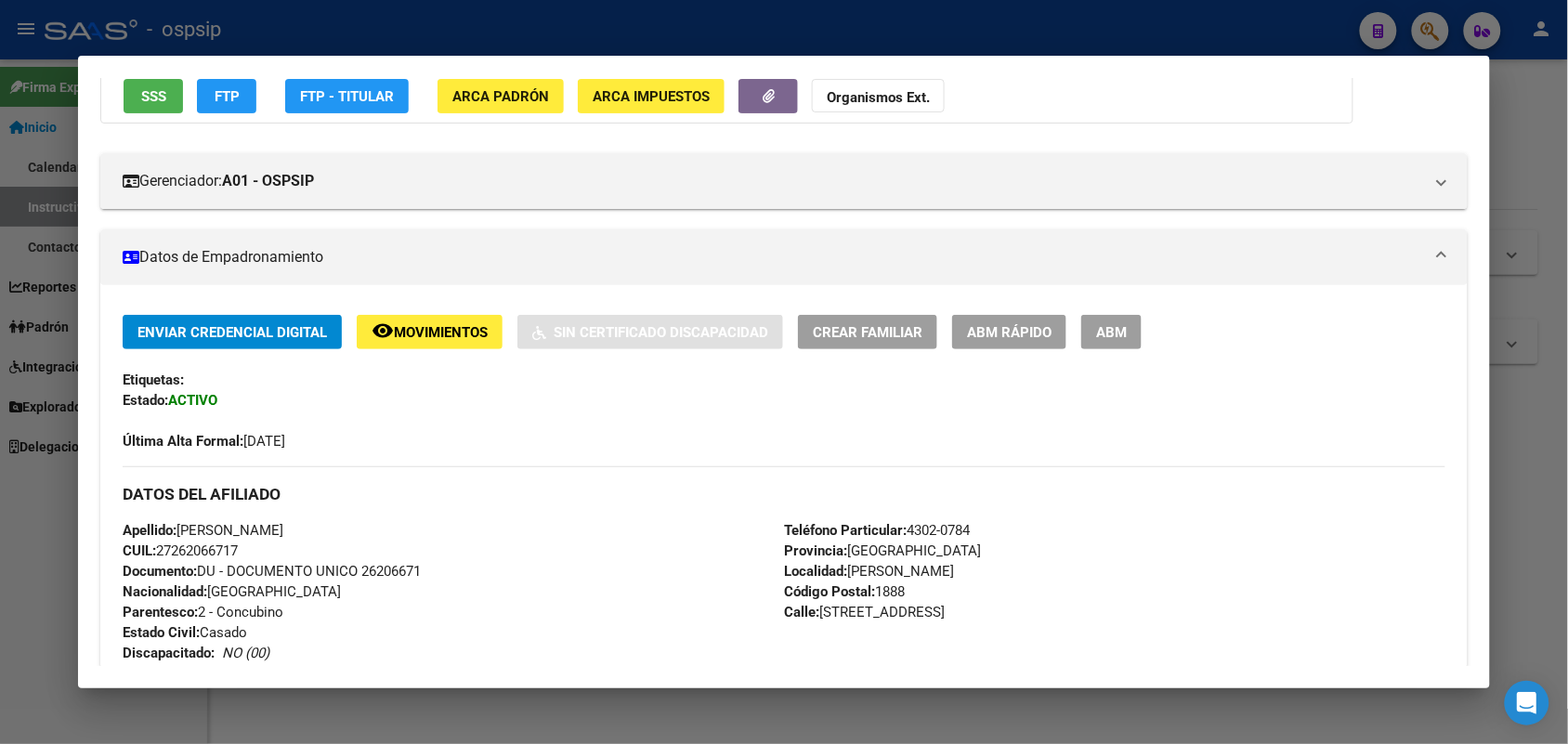
click at [365, 681] on mat-dialog-container "Análisis Afiliado - CUIL: 27262066717 DATOS PADRÓN ÁGIL: [PERSON_NAME] [PERSON_…" at bounding box center [784, 372] width 1412 height 633
click at [404, 573] on span "Documento: DU - DOCUMENTO UNICO 26206671" at bounding box center [272, 572] width 298 height 17
copy span "26206671"
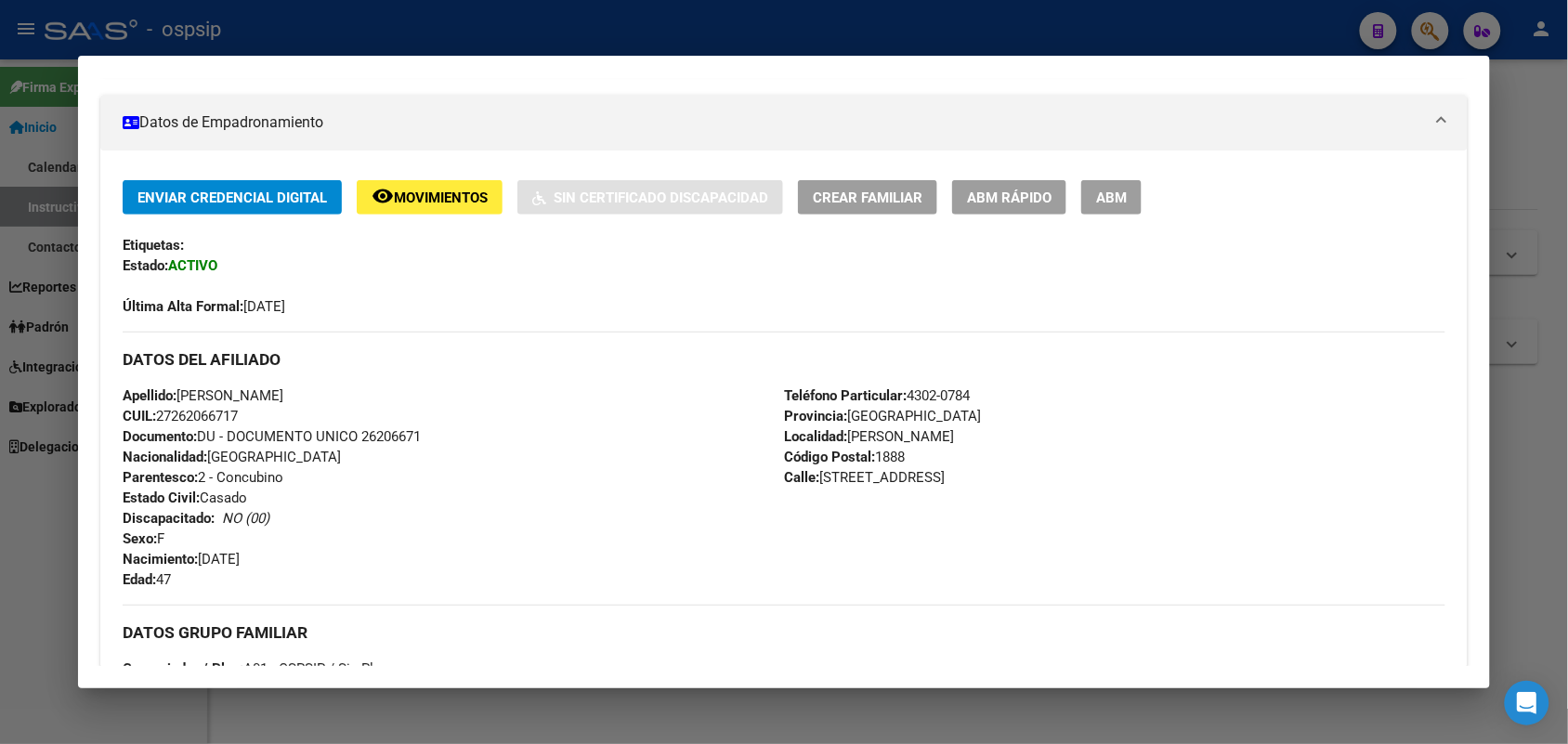
scroll to position [520, 0]
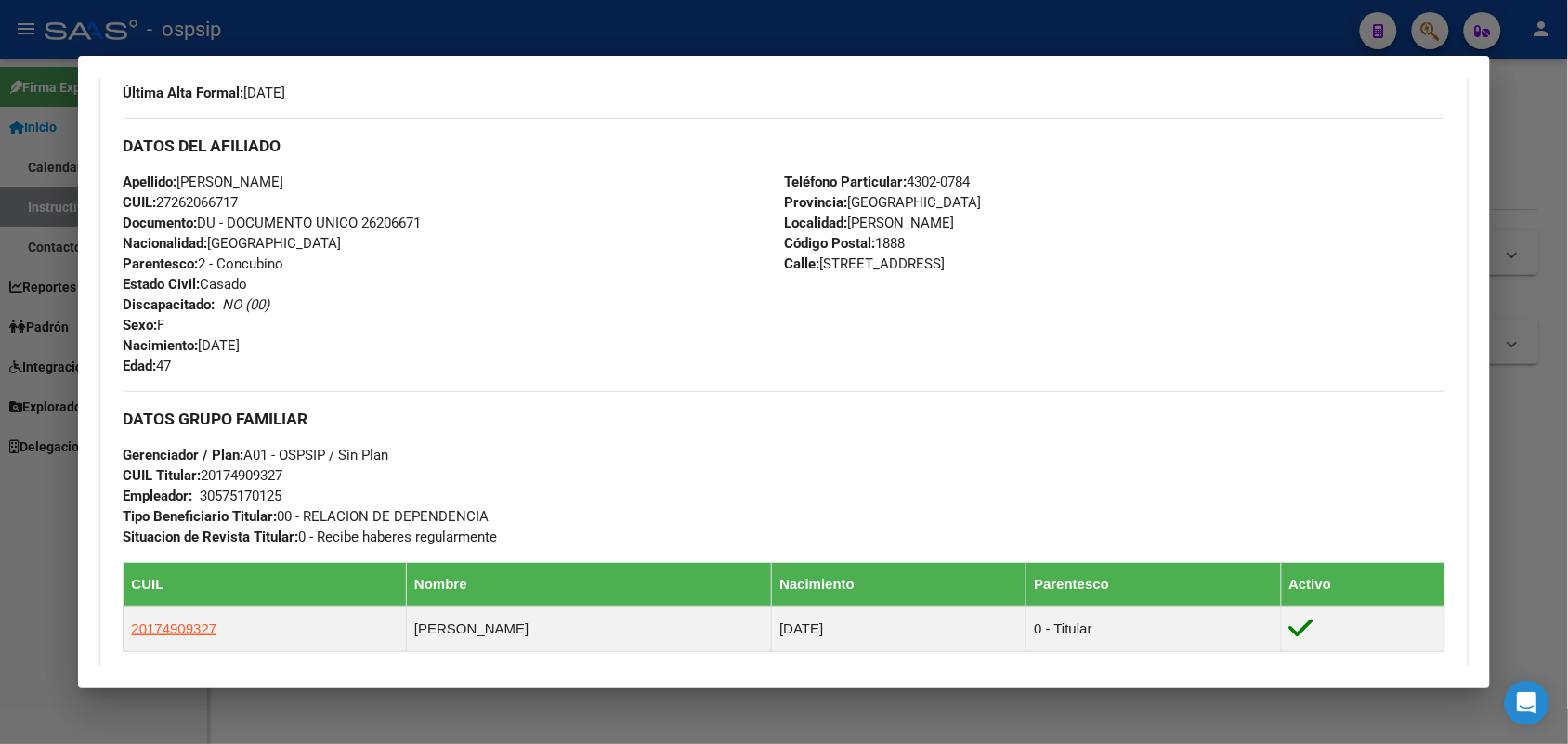
copy span "26206671"
click at [415, 241] on div "Apellido: [PERSON_NAME] CUIL: 27262066717 Documento: DU - DOCUMENTO UNICO 26206…" at bounding box center [454, 273] width 662 height 204
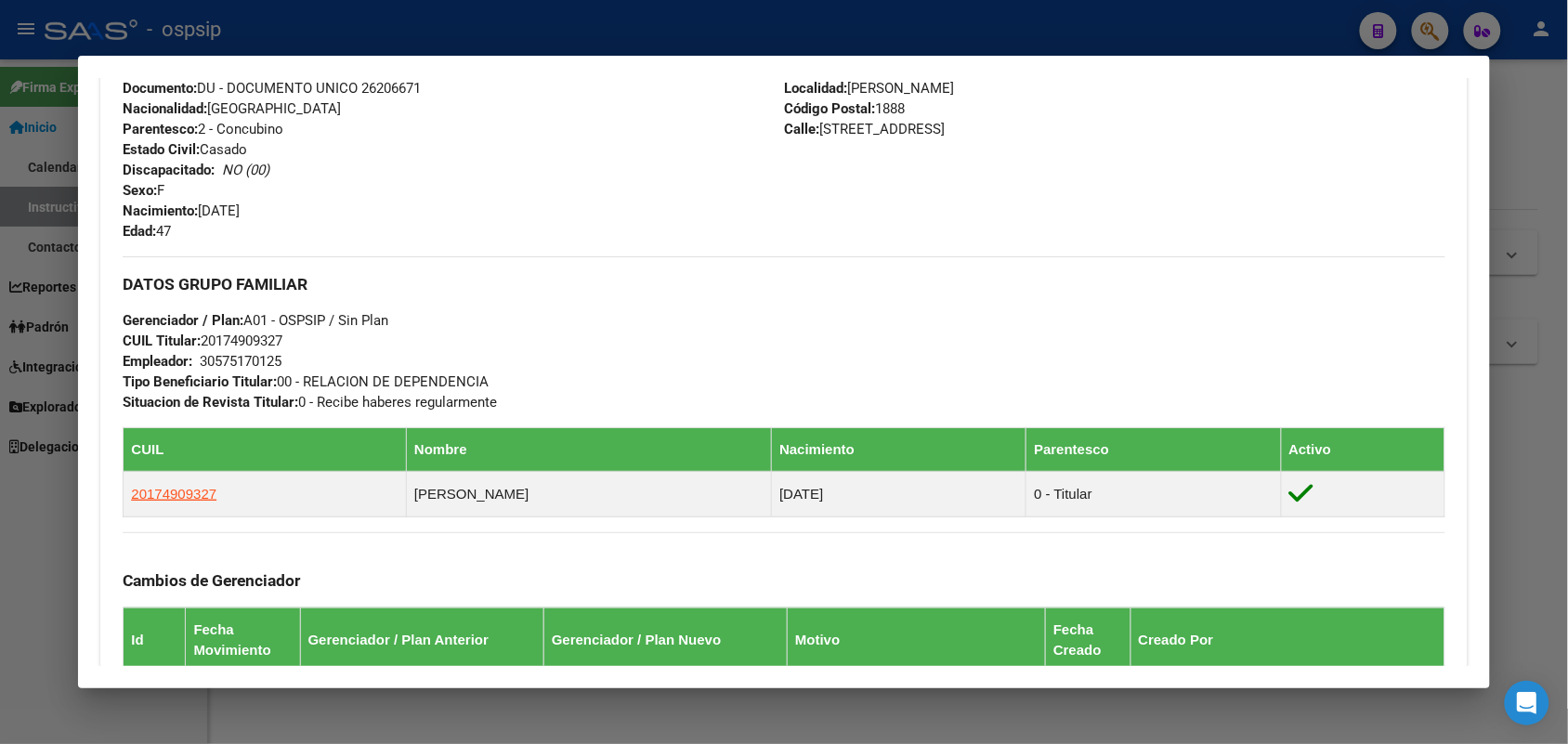
scroll to position [984, 0]
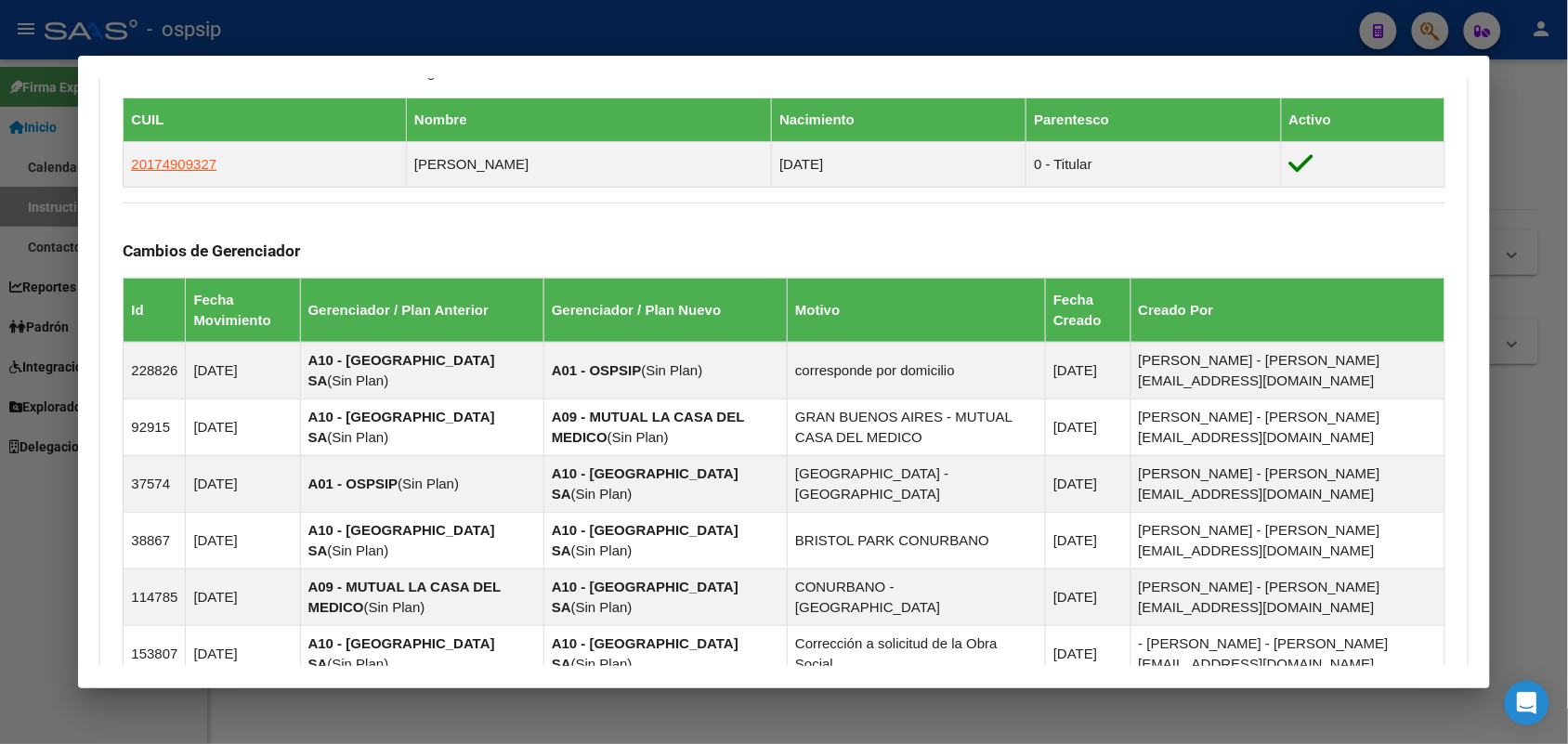
drag, startPoint x: 18, startPoint y: 388, endPoint x: 86, endPoint y: 369, distance: 70.6
click at [53, 388] on div at bounding box center [784, 372] width 1568 height 744
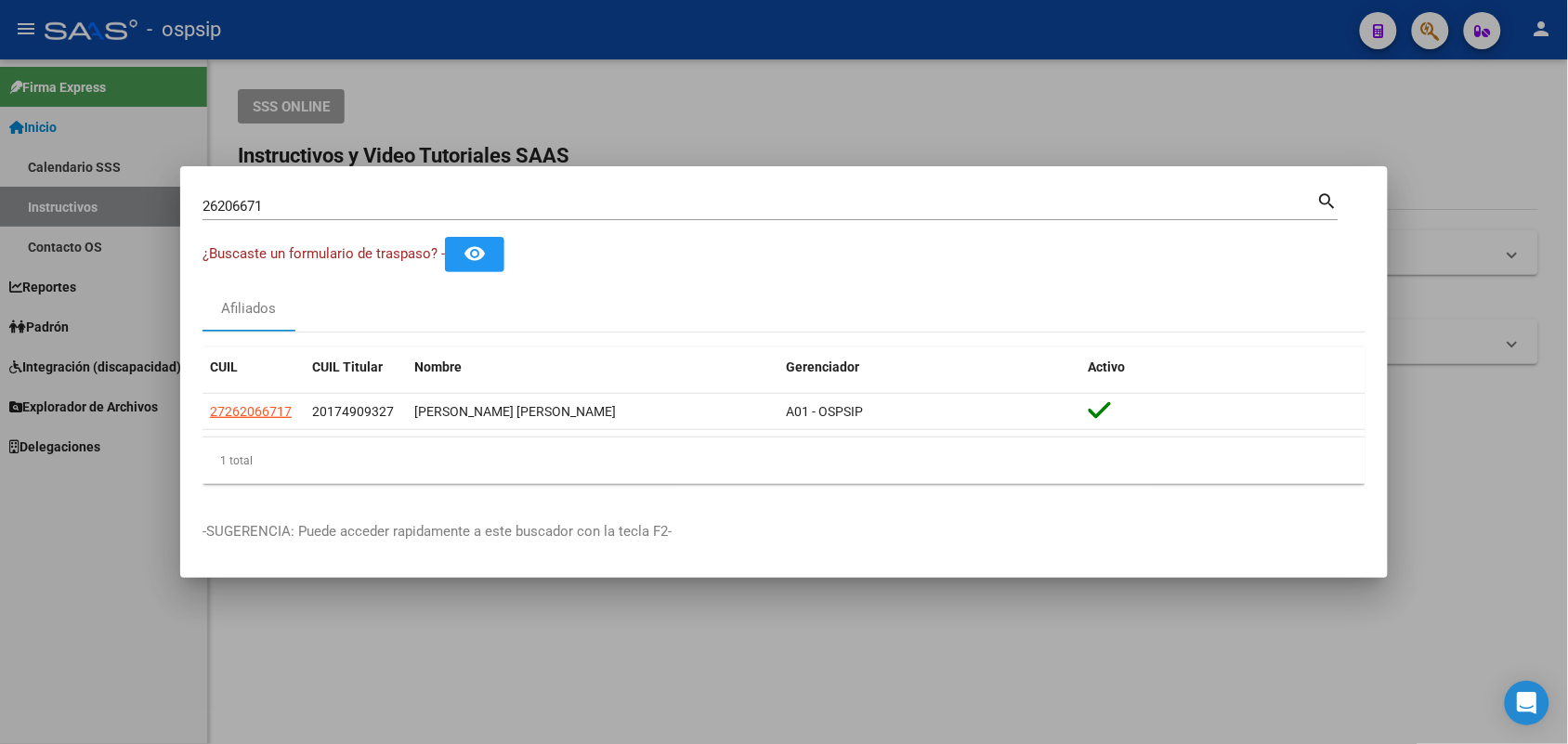
click at [300, 211] on input "26206671" at bounding box center [761, 207] width 1115 height 17
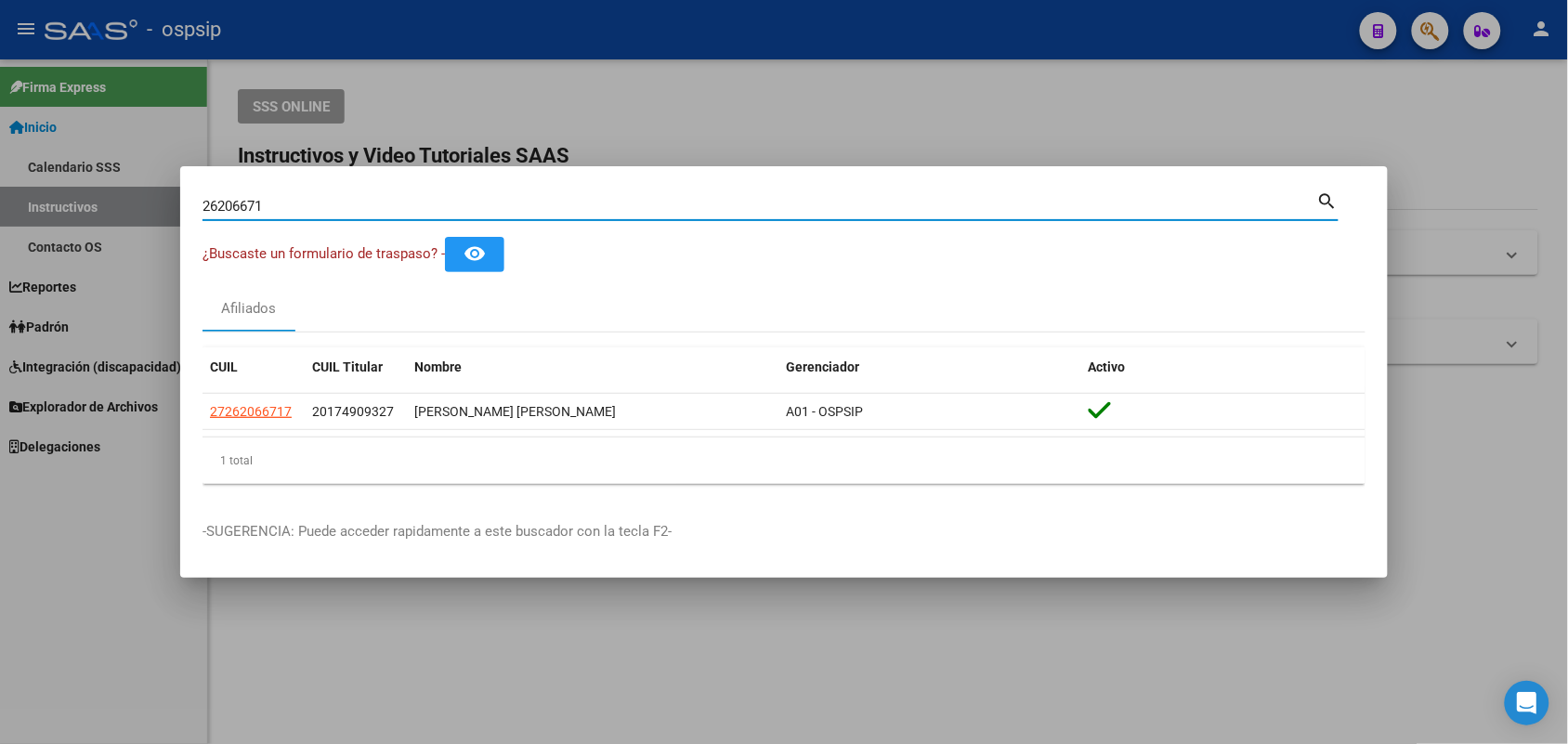
click at [300, 211] on input "26206671" at bounding box center [761, 207] width 1115 height 17
paste input "92964376"
type input "92964376"
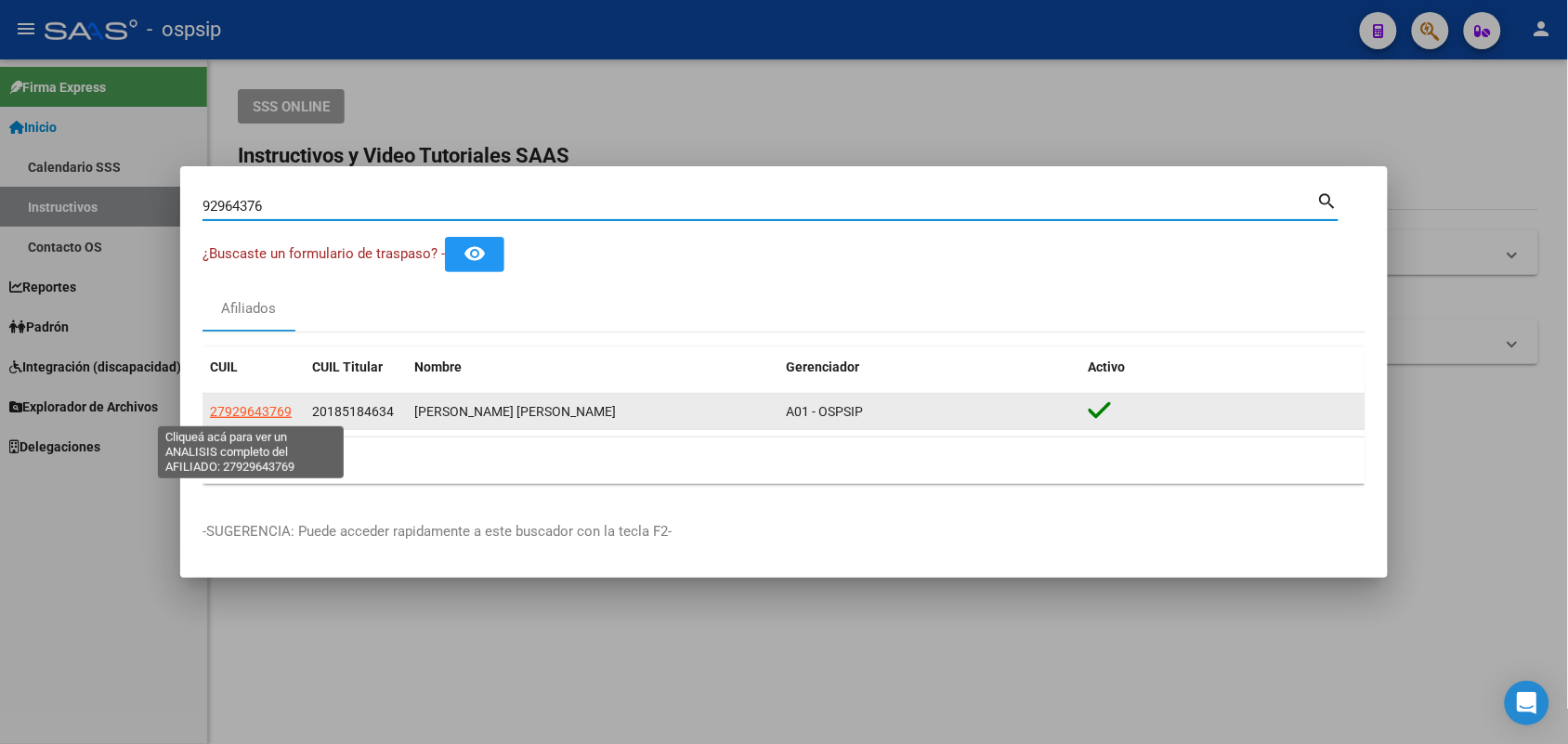
click at [265, 411] on span "27929643769" at bounding box center [251, 412] width 82 height 15
type textarea "27929643769"
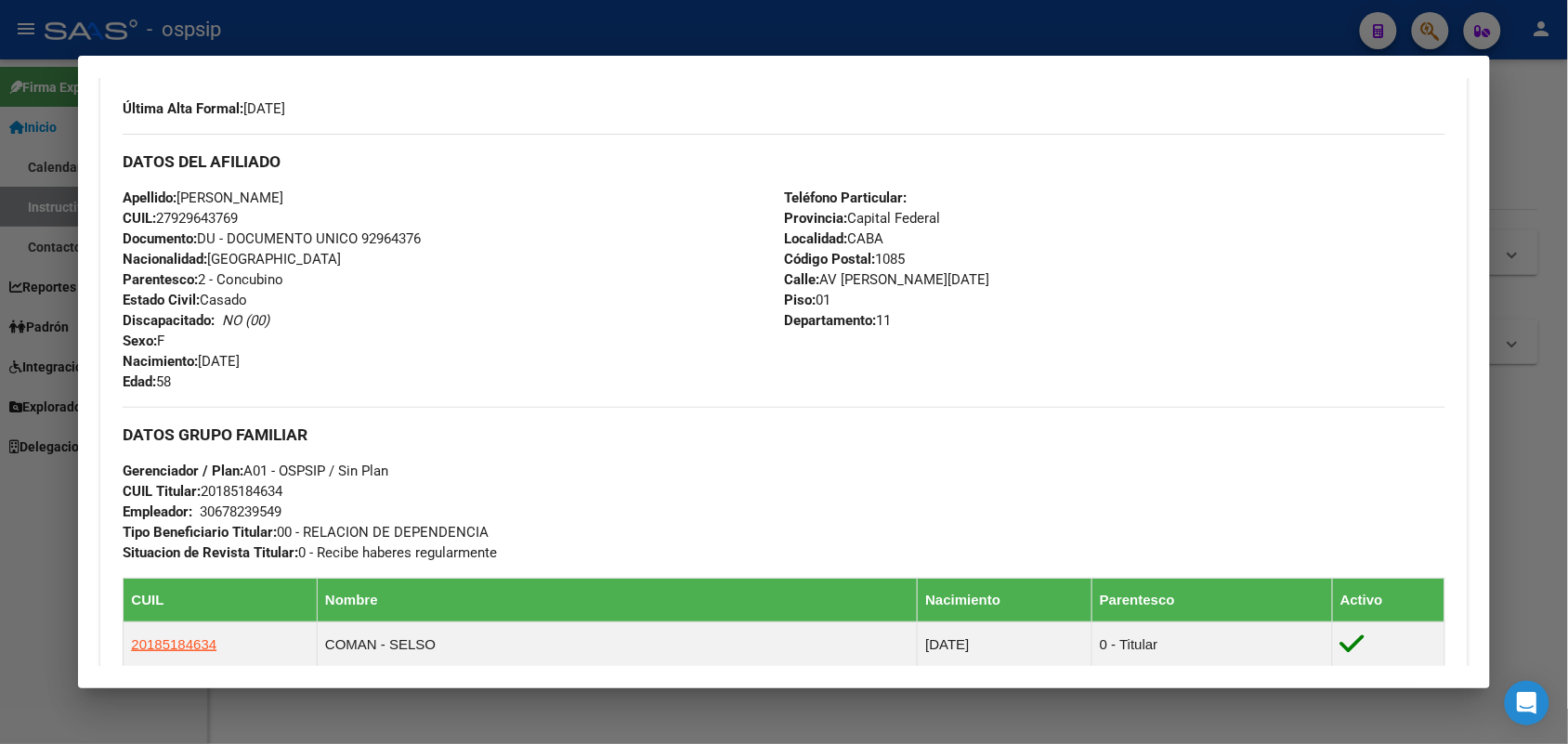
scroll to position [464, 0]
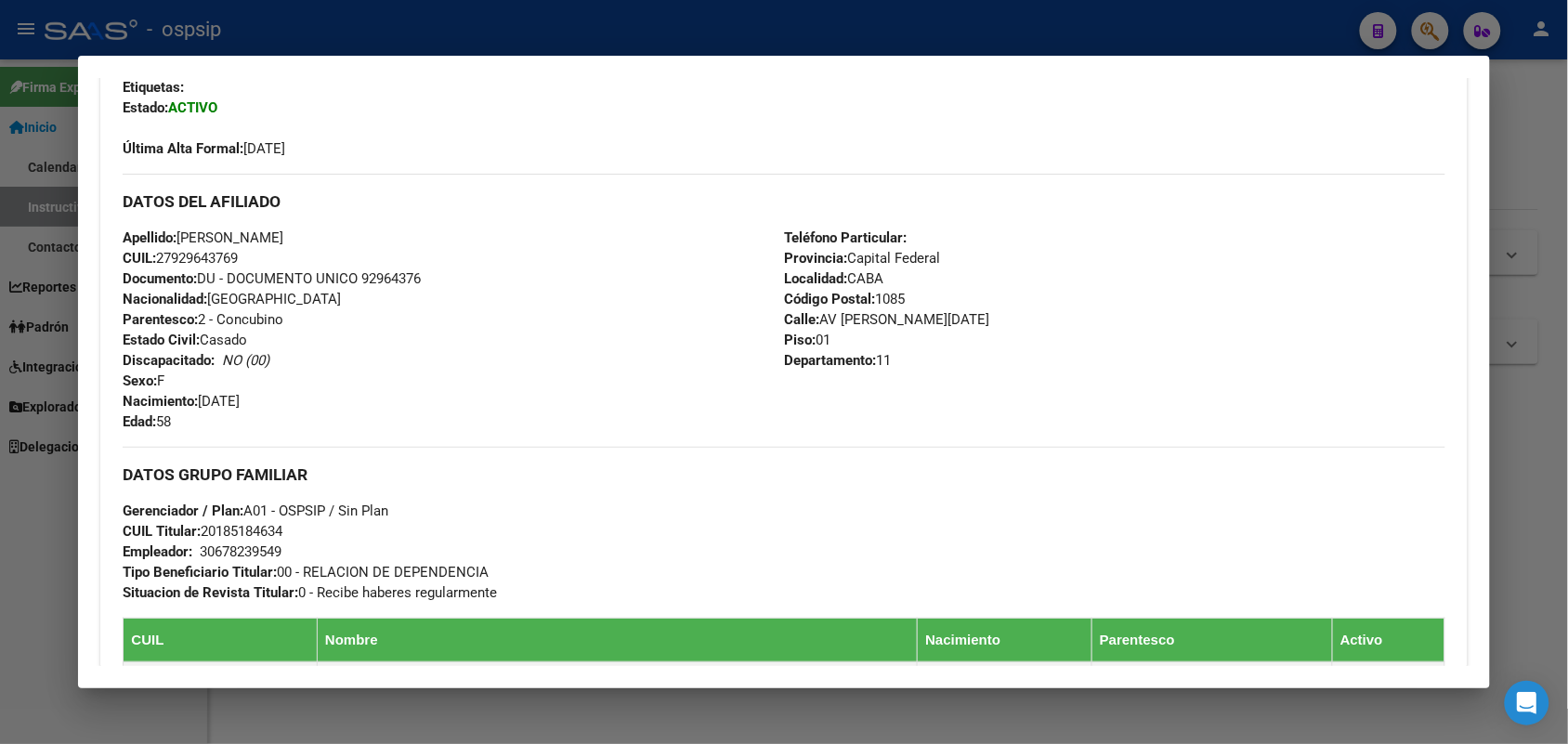
click at [374, 271] on span "Documento: DU - DOCUMENTO UNICO 92964376" at bounding box center [272, 279] width 298 height 17
copy span "92964376"
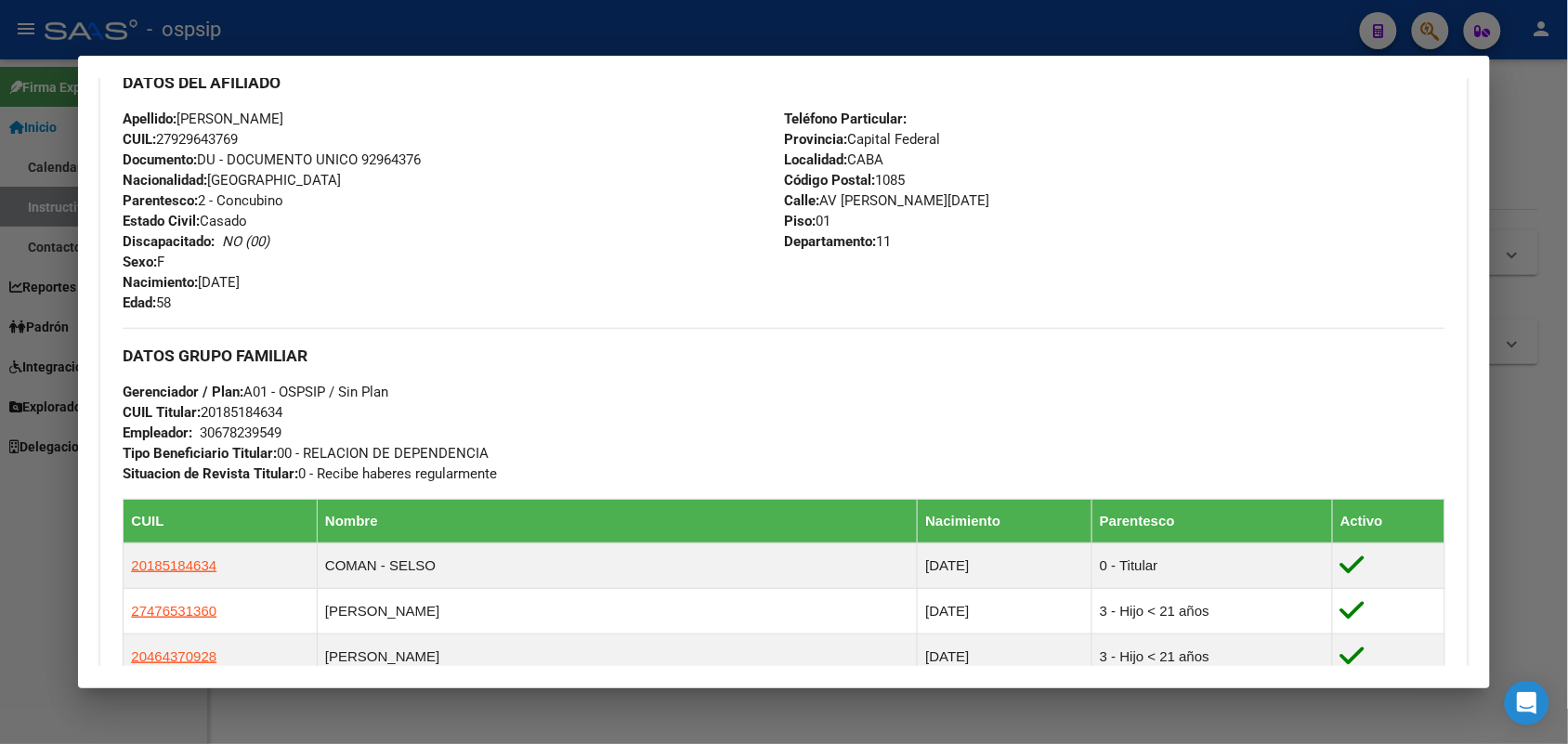
scroll to position [696, 0]
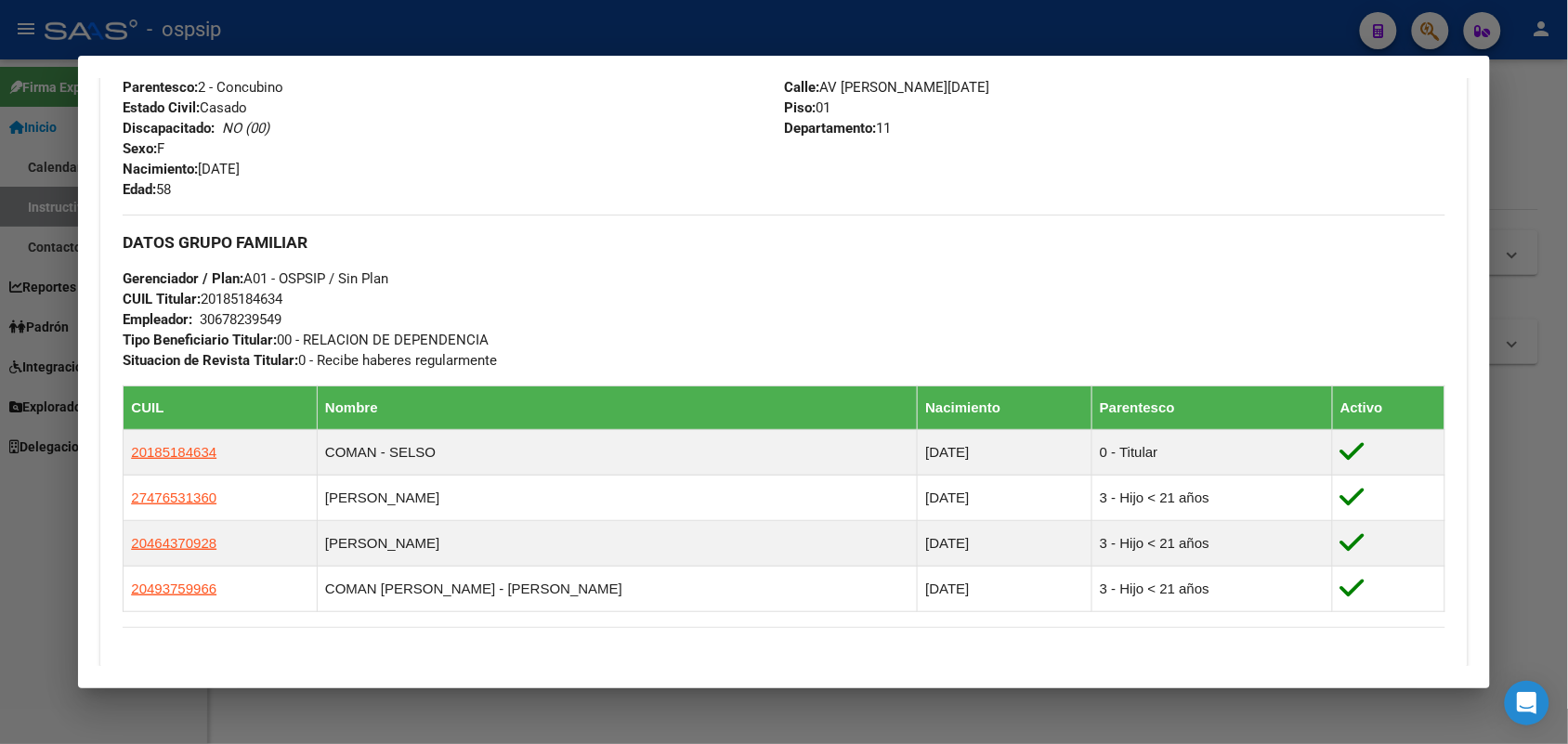
drag, startPoint x: 525, startPoint y: 213, endPoint x: 435, endPoint y: 203, distance: 90.6
click at [435, 203] on div "Enviar Credencial Digital remove_red_eye Movimientos Sin Certificado Discapacid…" at bounding box center [784, 428] width 1322 height 1275
click at [0, 230] on div at bounding box center [784, 372] width 1568 height 744
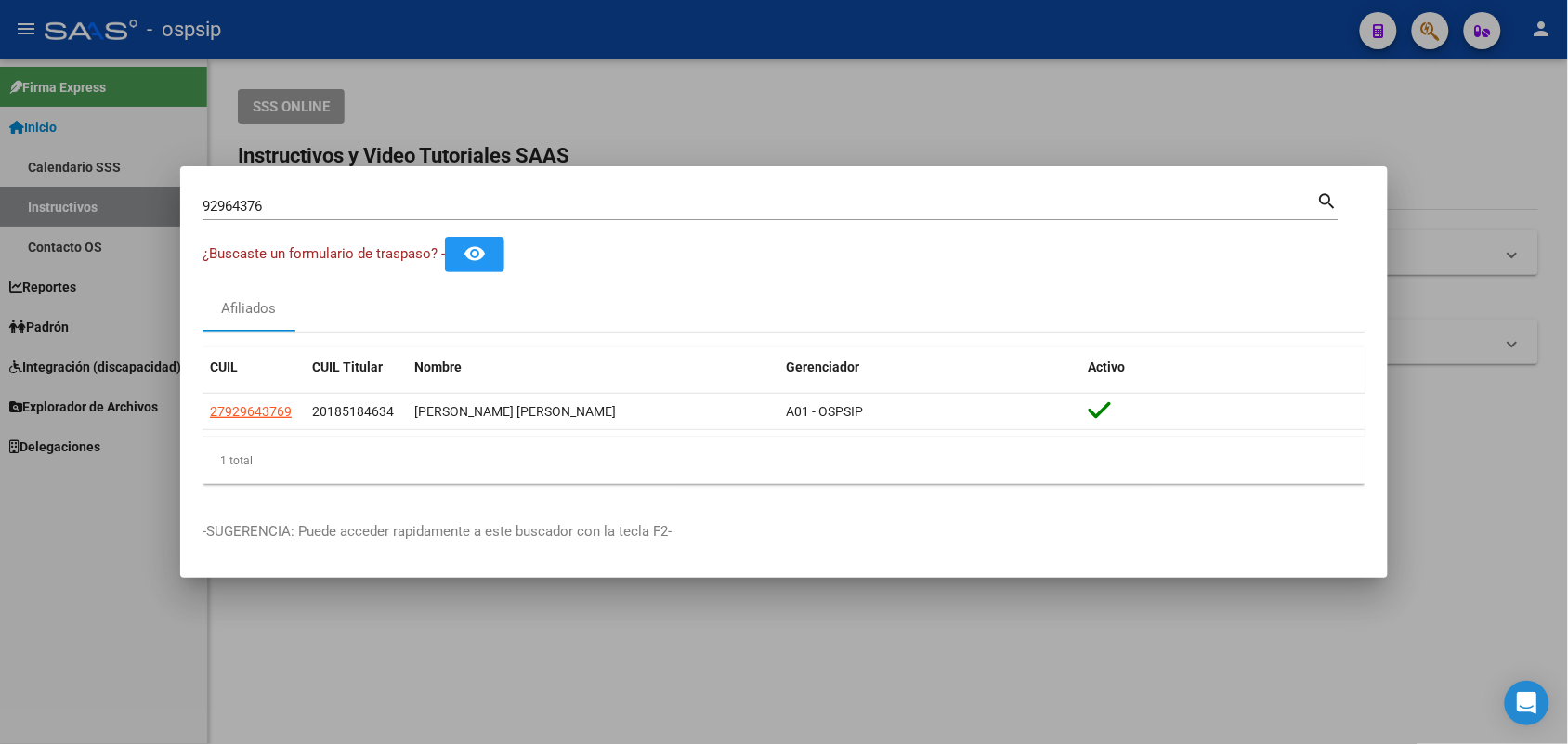
click at [297, 211] on input "92964376" at bounding box center [761, 207] width 1115 height 17
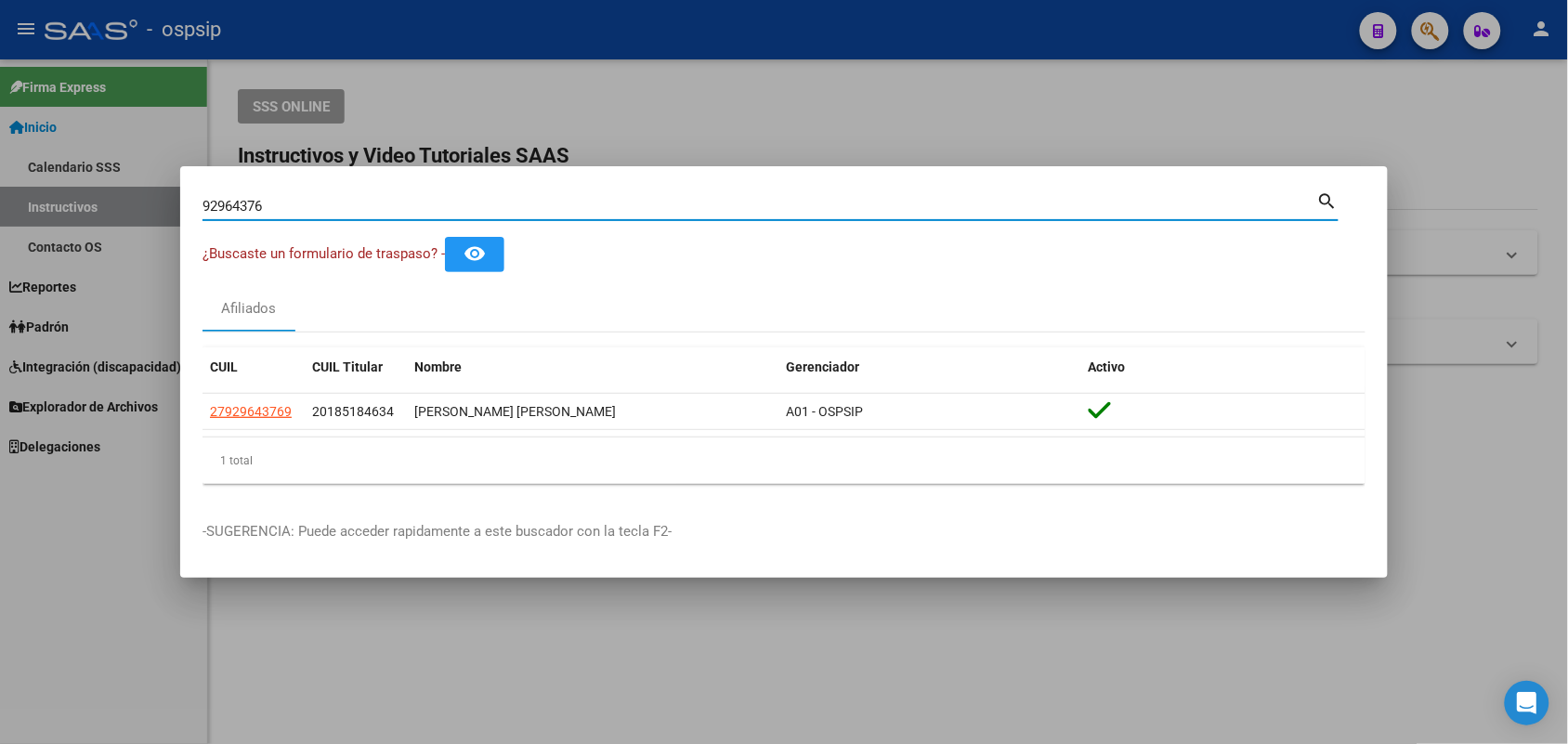
click at [297, 211] on input "92964376" at bounding box center [761, 207] width 1115 height 17
type input "29903782"
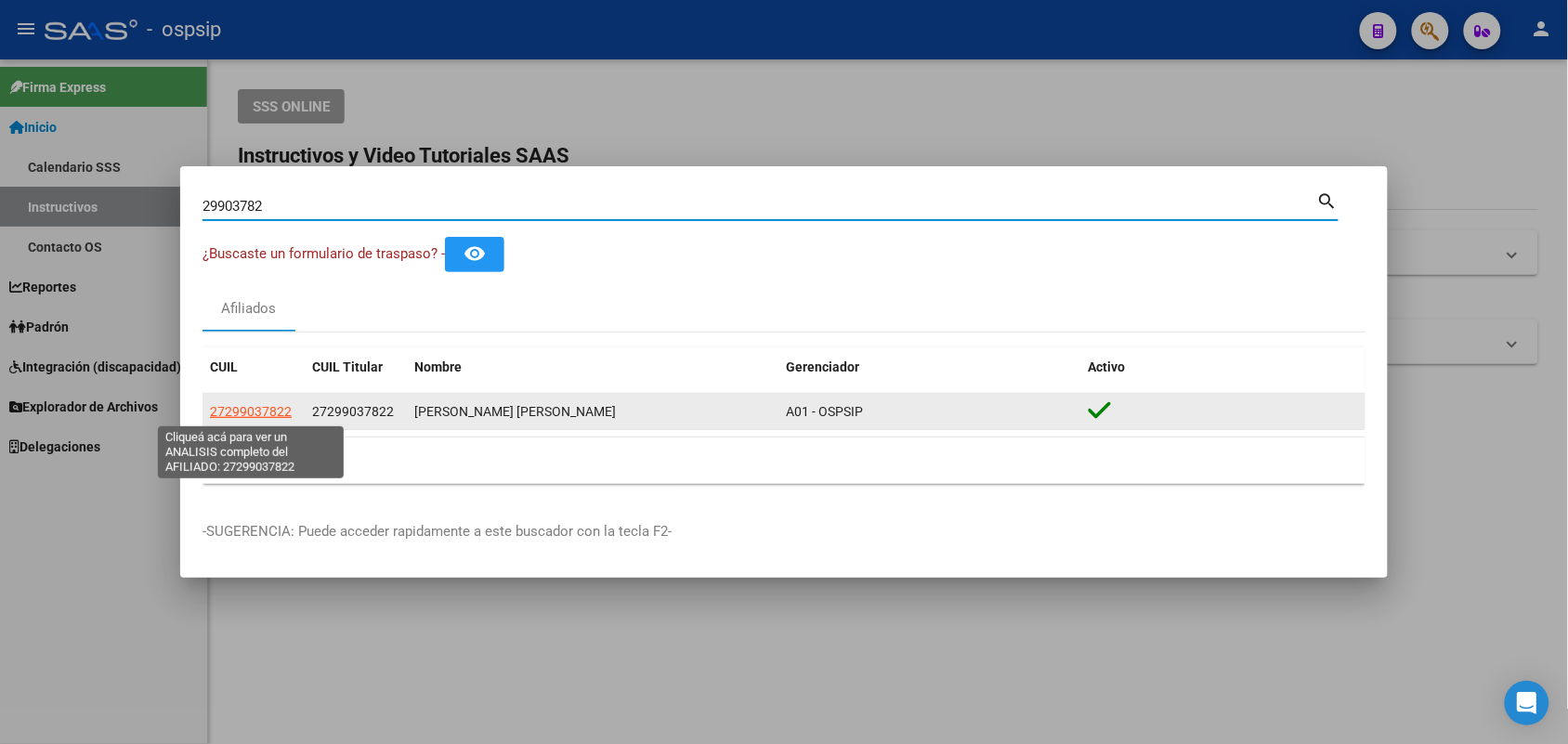
click at [257, 414] on span "27299037822" at bounding box center [251, 412] width 82 height 15
type textarea "27299037822"
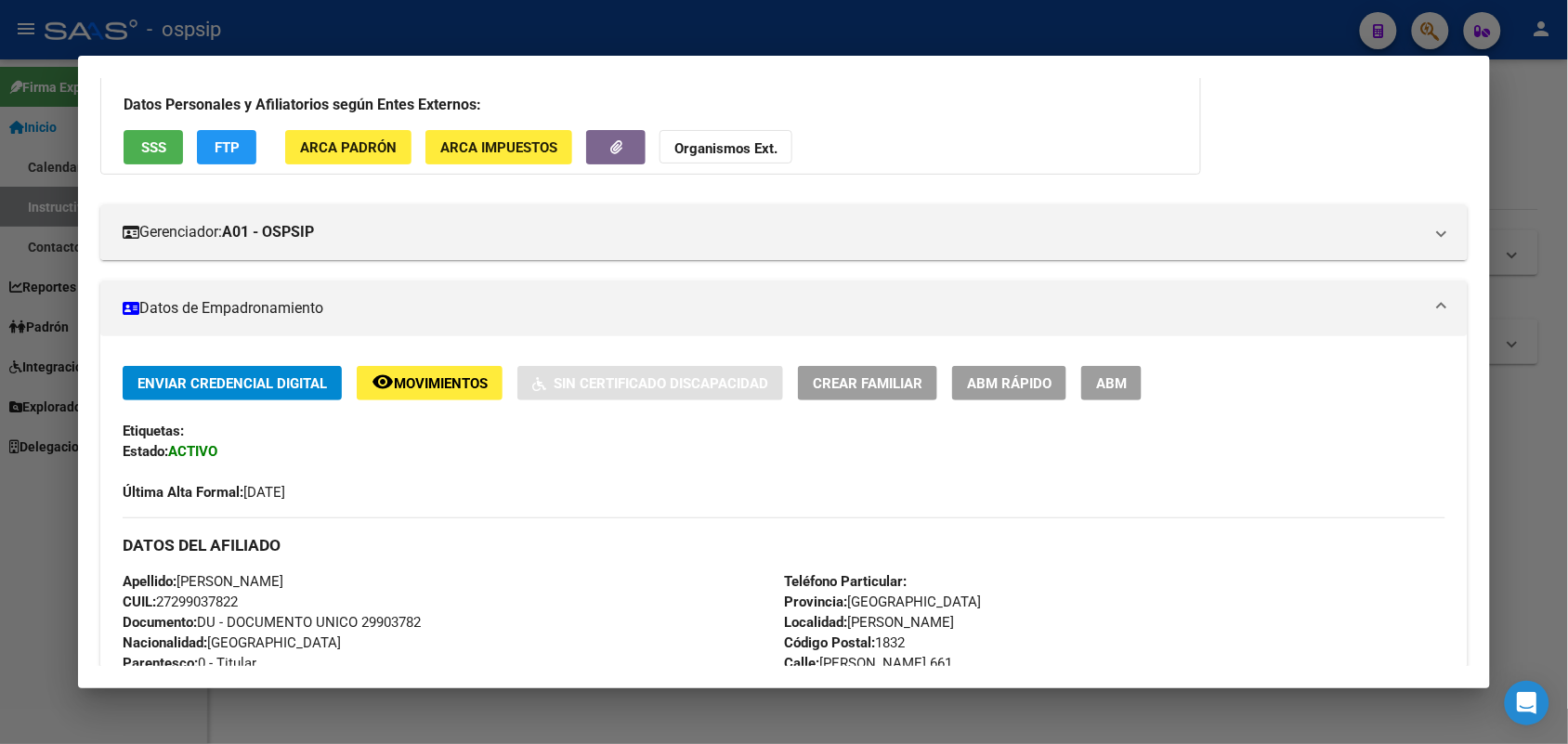
scroll to position [232, 0]
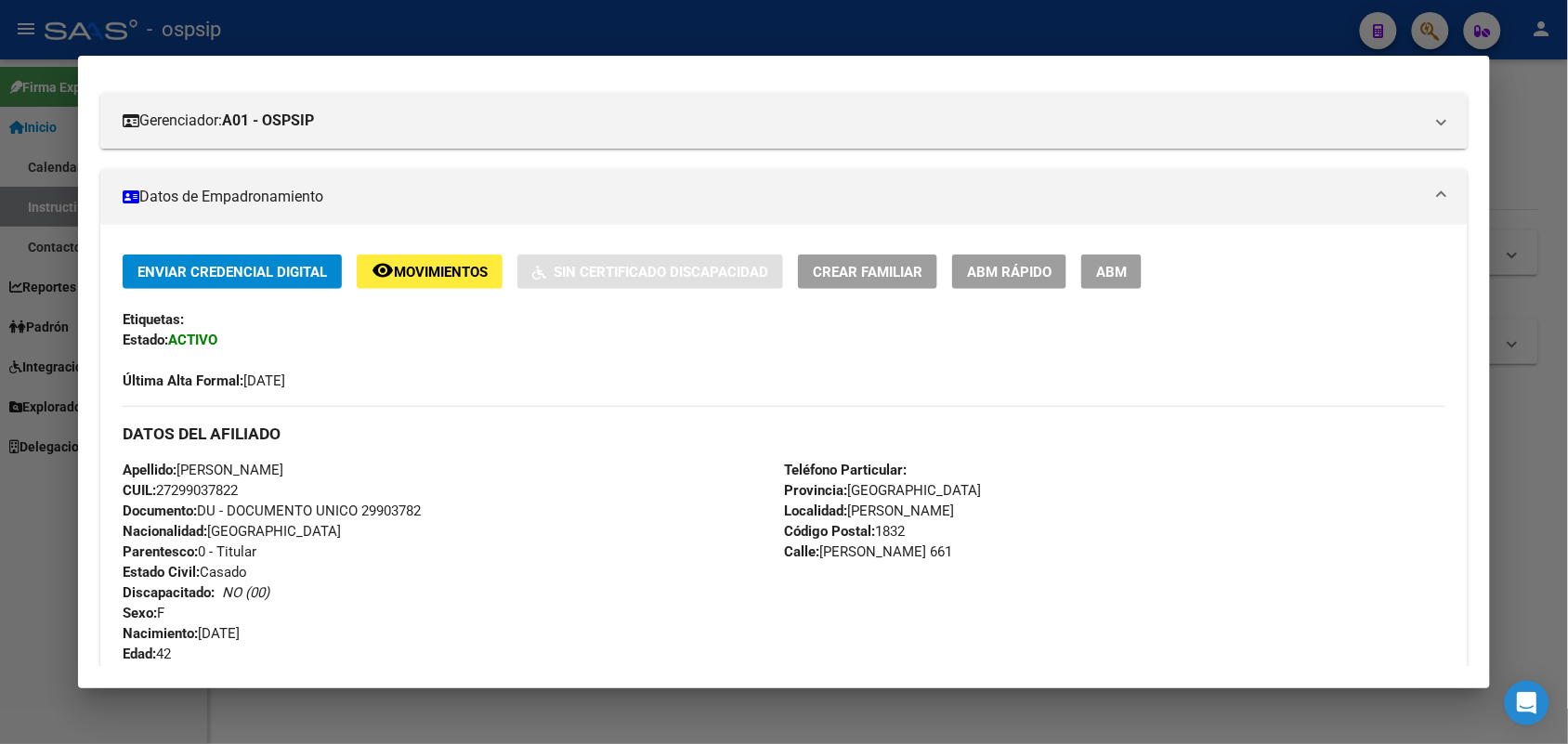
click at [375, 512] on span "Documento: DU - DOCUMENTO UNICO 29903782" at bounding box center [272, 511] width 298 height 17
copy span "29903782"
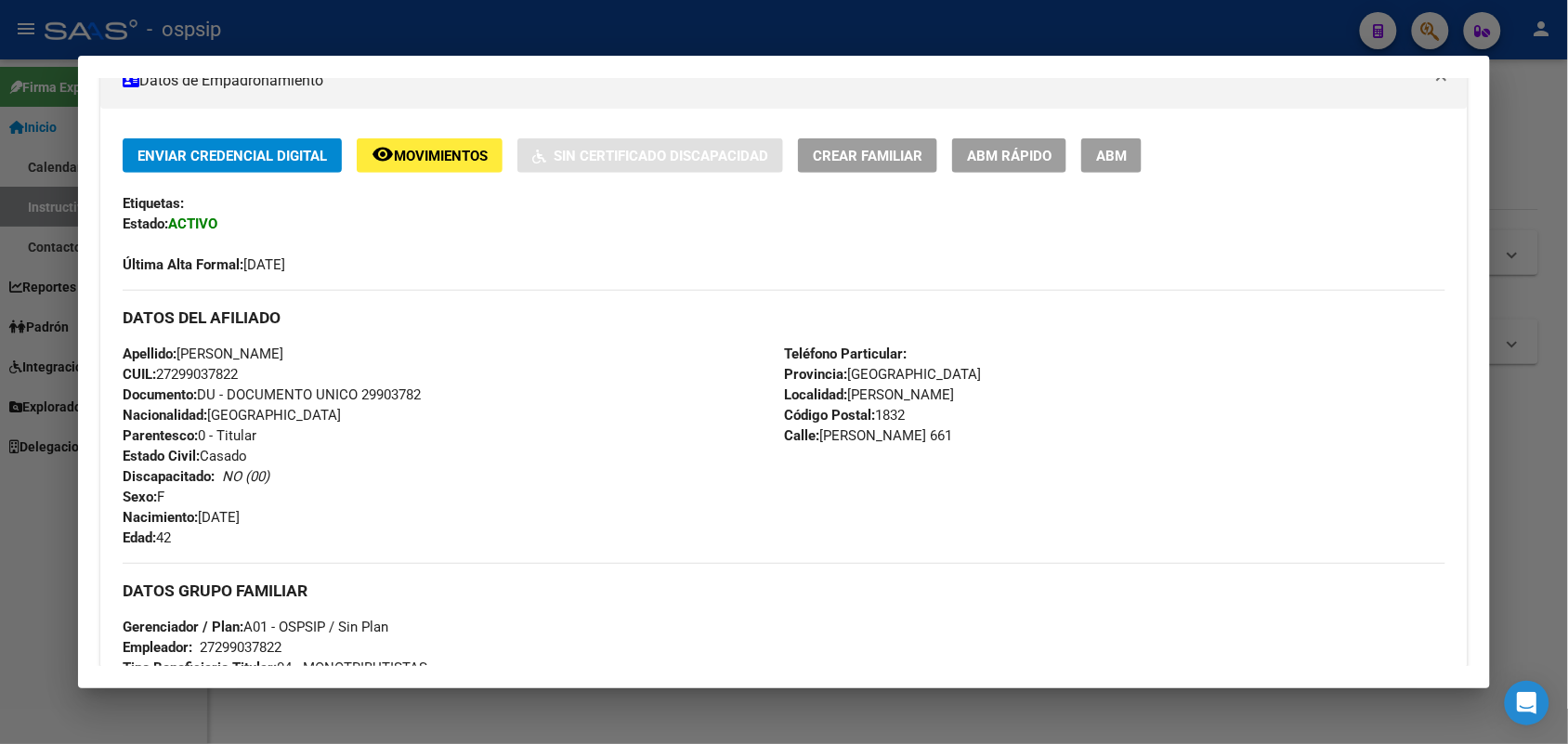
click at [481, 536] on div "Apellido: [PERSON_NAME] CUIL: 27299037822 Documento: DU - DOCUMENTO UNICO 29903…" at bounding box center [454, 446] width 662 height 204
click at [379, 392] on span "Documento: DU - DOCUMENTO UNICO 29903782" at bounding box center [272, 395] width 298 height 17
drag, startPoint x: 379, startPoint y: 392, endPoint x: 363, endPoint y: 390, distance: 16.1
click at [363, 390] on span "Documento: DU - DOCUMENTO UNICO 29903782" at bounding box center [272, 395] width 298 height 17
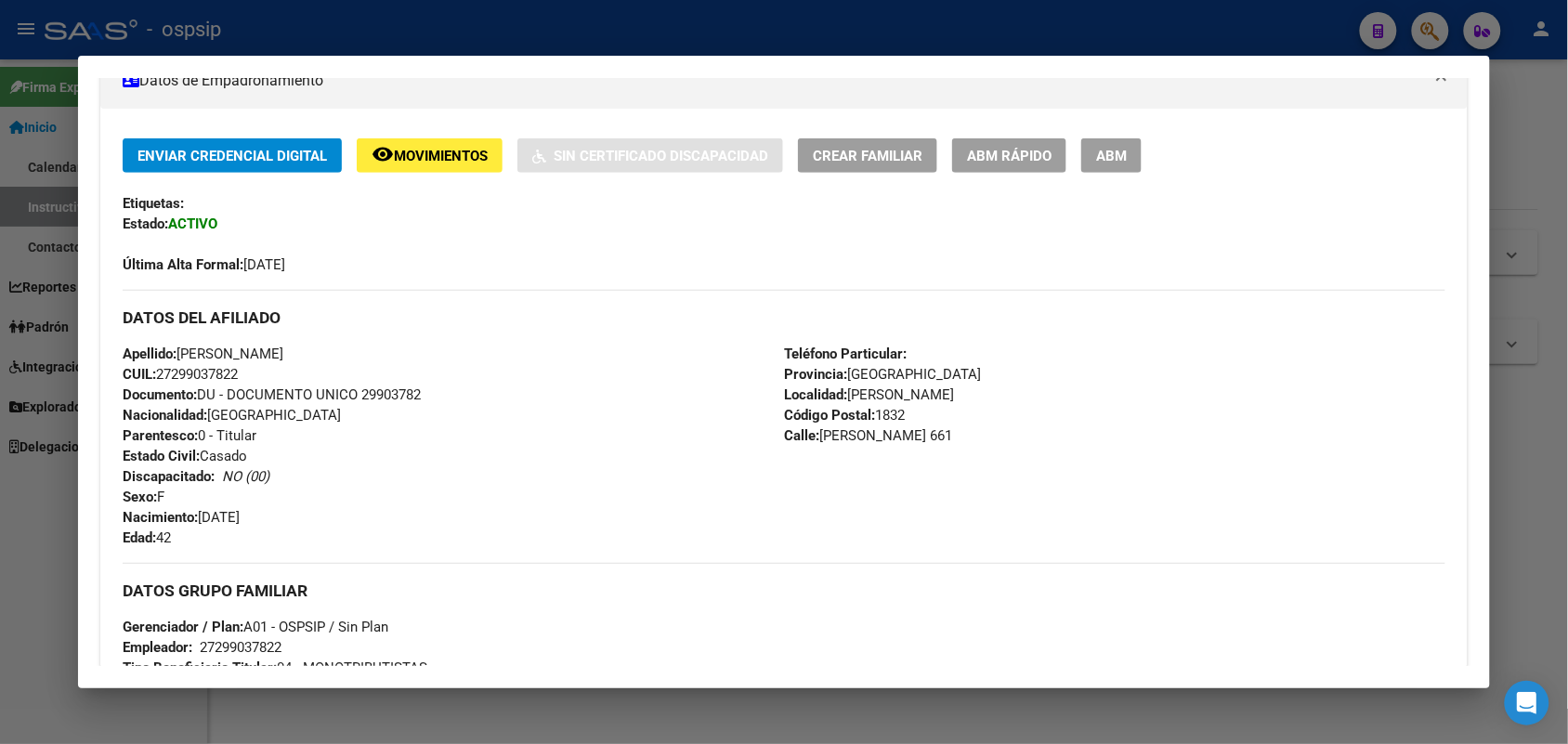
copy span "29903782"
click at [0, 299] on div at bounding box center [784, 372] width 1568 height 744
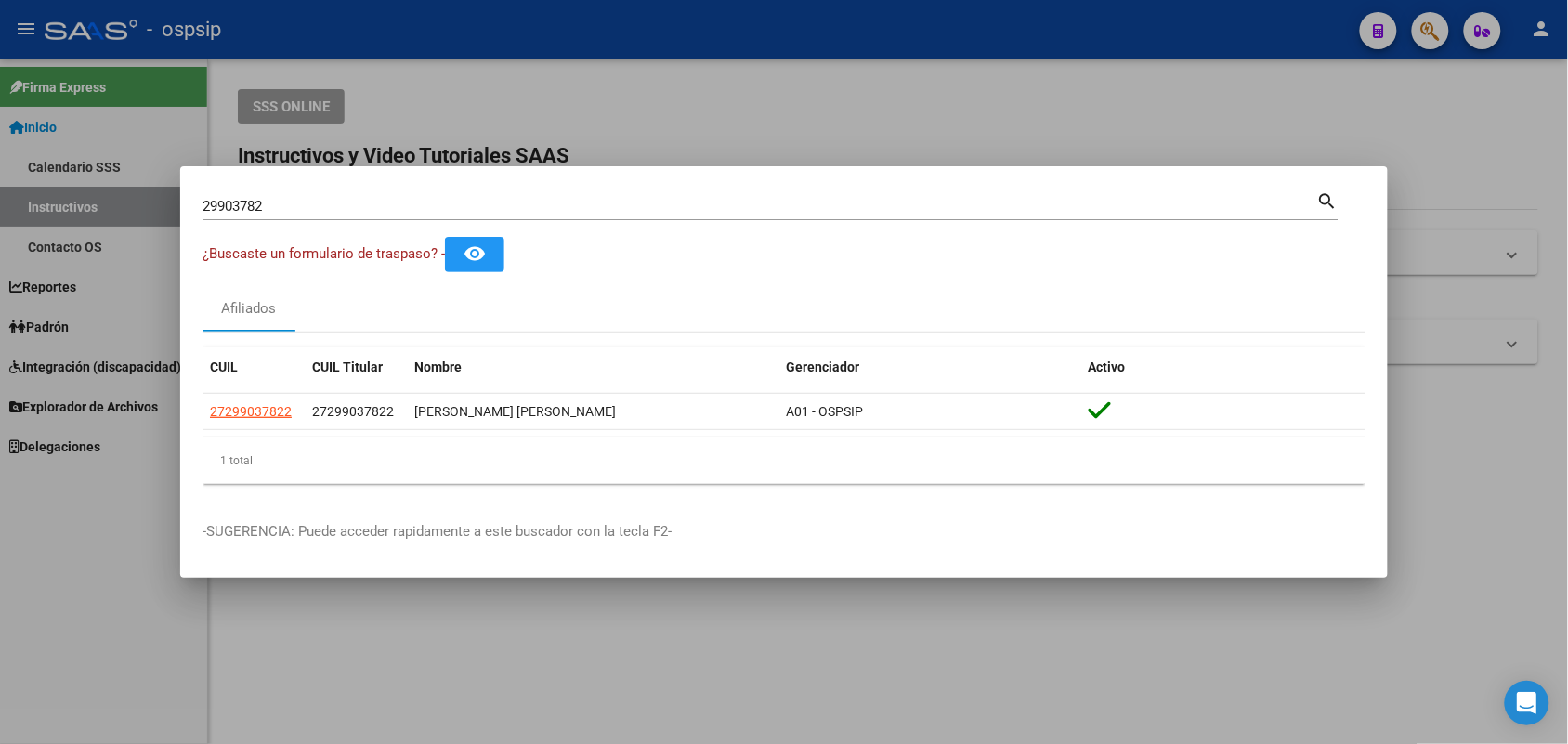
click at [278, 211] on input "29903782" at bounding box center [761, 207] width 1115 height 17
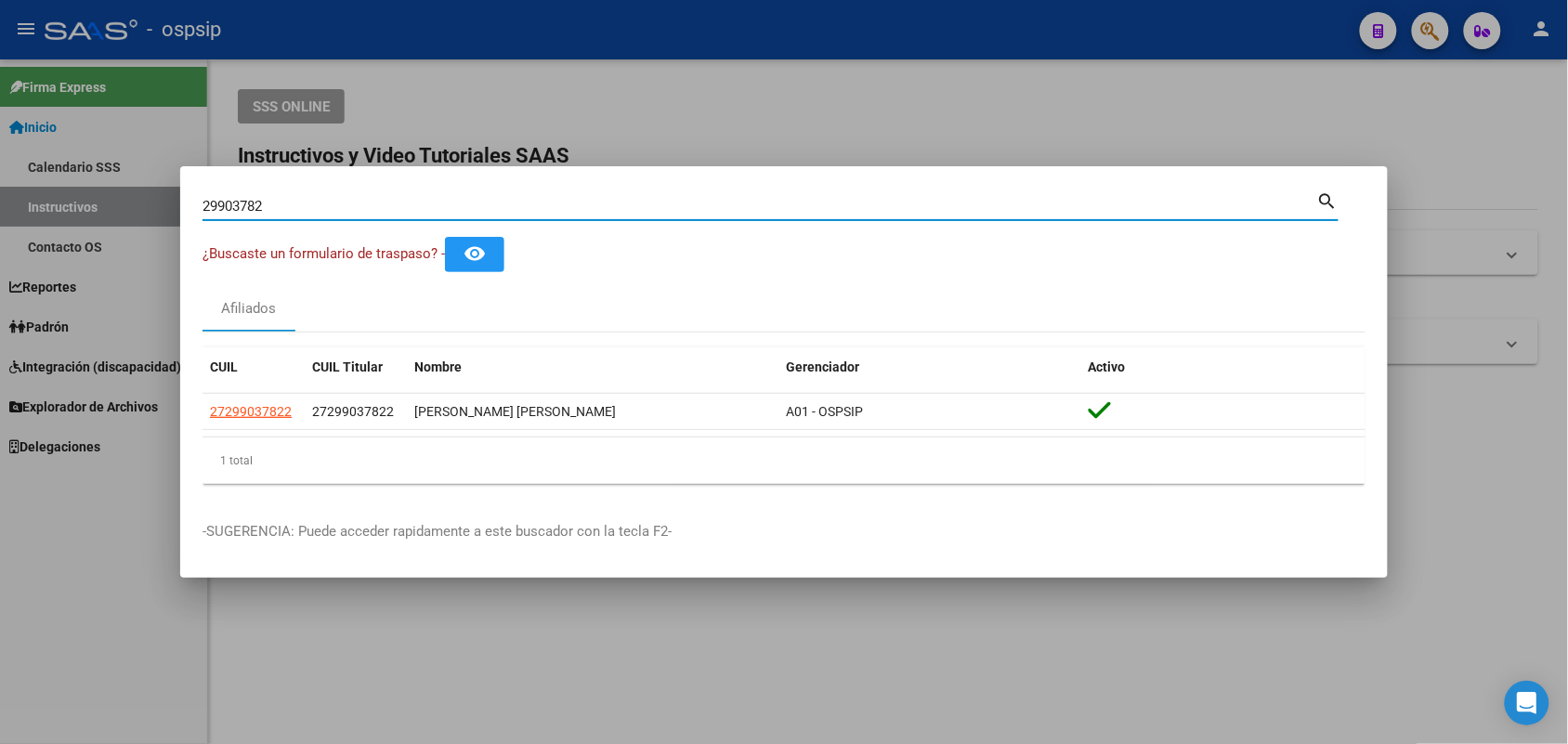
click at [278, 211] on input "29903782" at bounding box center [761, 207] width 1115 height 17
type input "17553872"
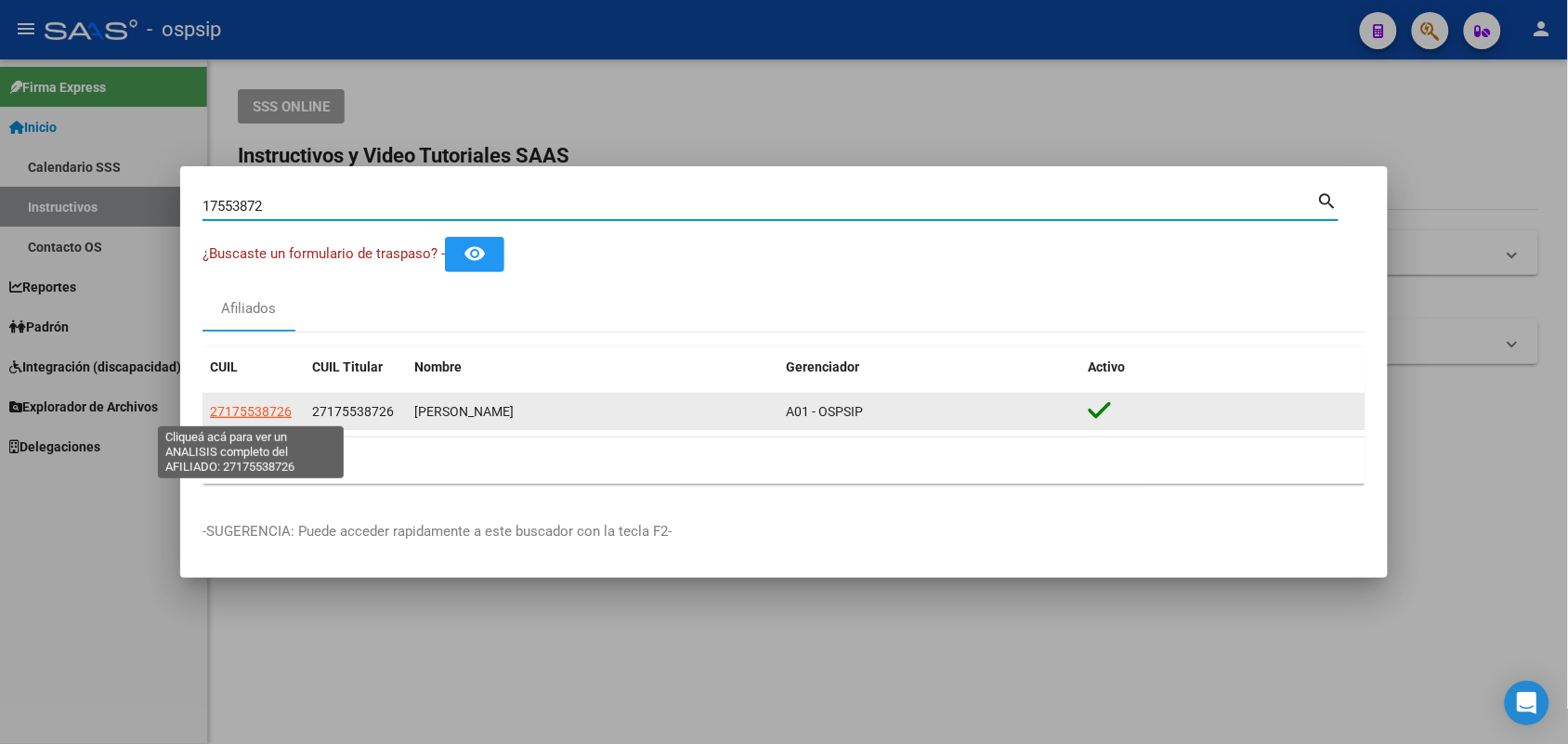
click at [276, 412] on span "27175538726" at bounding box center [251, 412] width 82 height 15
type textarea "27175538726"
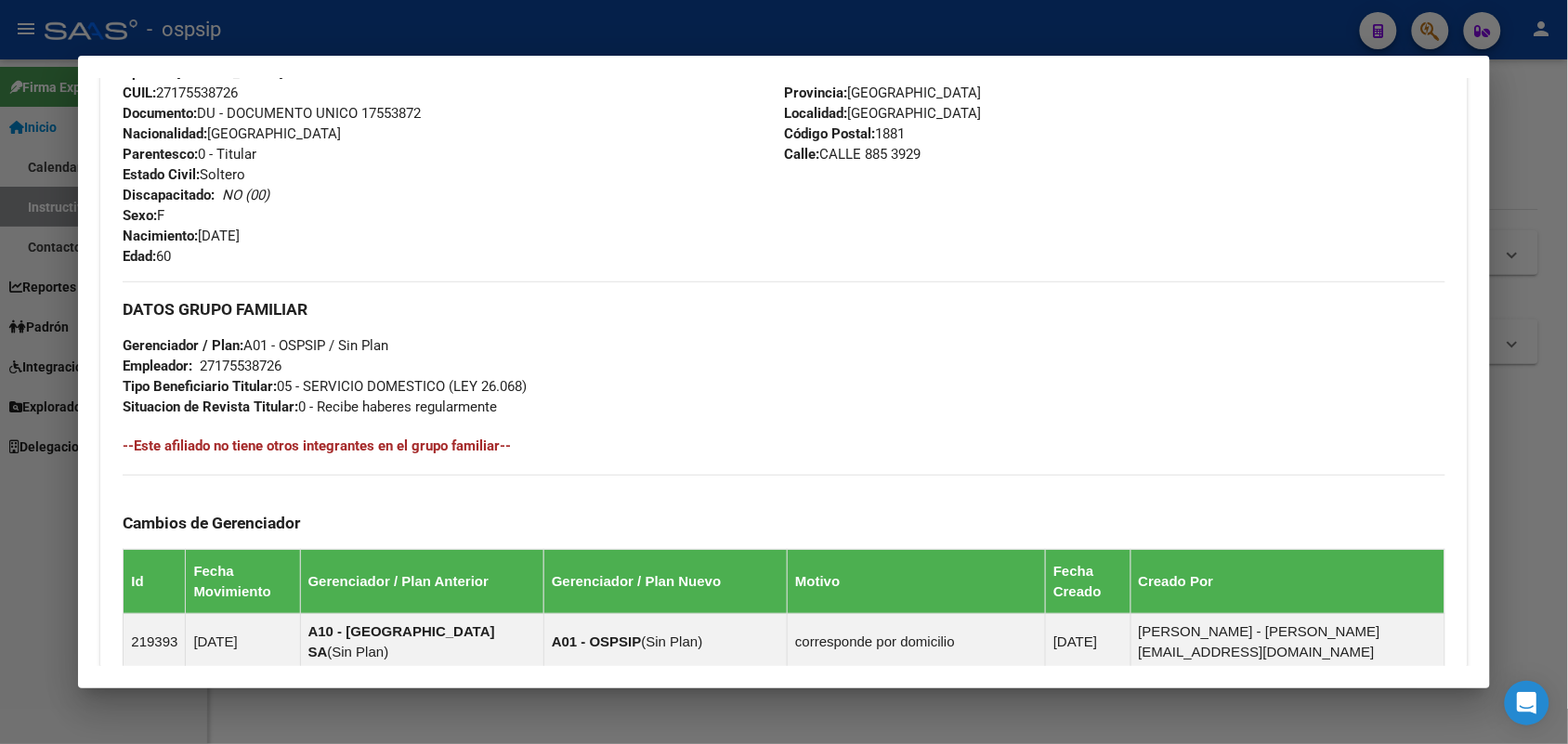
scroll to position [696, 0]
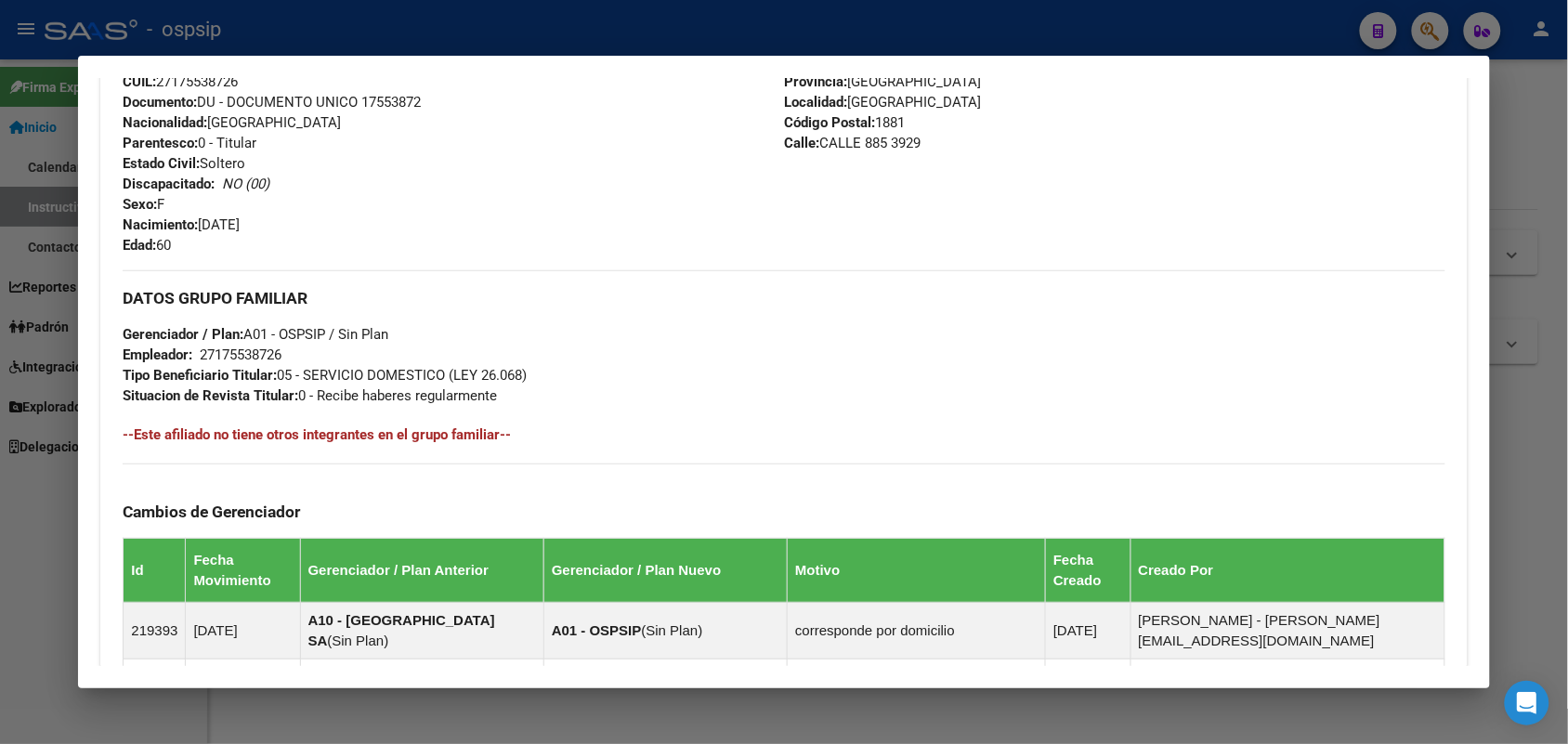
click at [382, 100] on span "Documento: DU - DOCUMENTO UNICO 17553872" at bounding box center [272, 102] width 298 height 17
click at [8, 242] on div at bounding box center [784, 372] width 1568 height 744
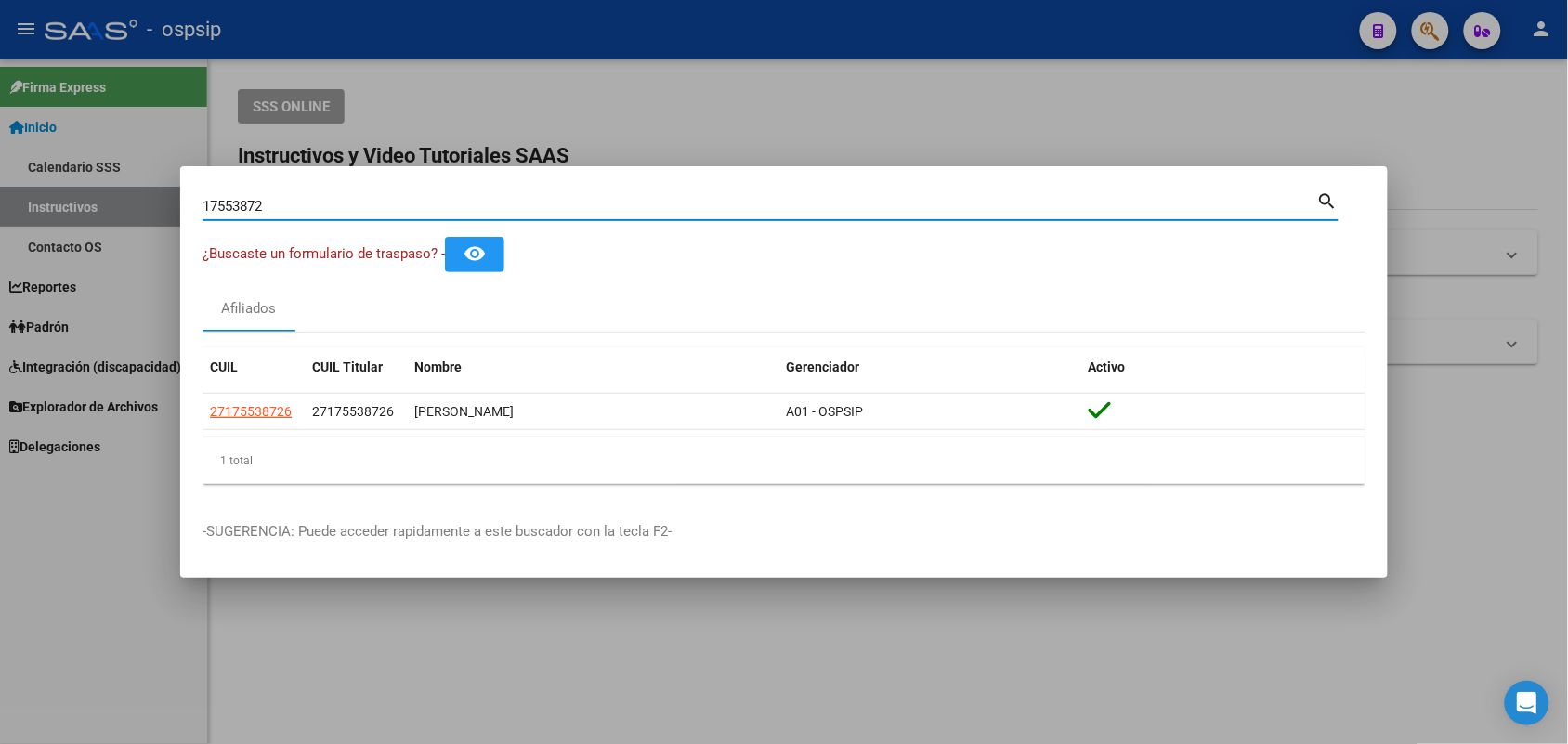
click at [246, 200] on input "17553872" at bounding box center [761, 207] width 1115 height 17
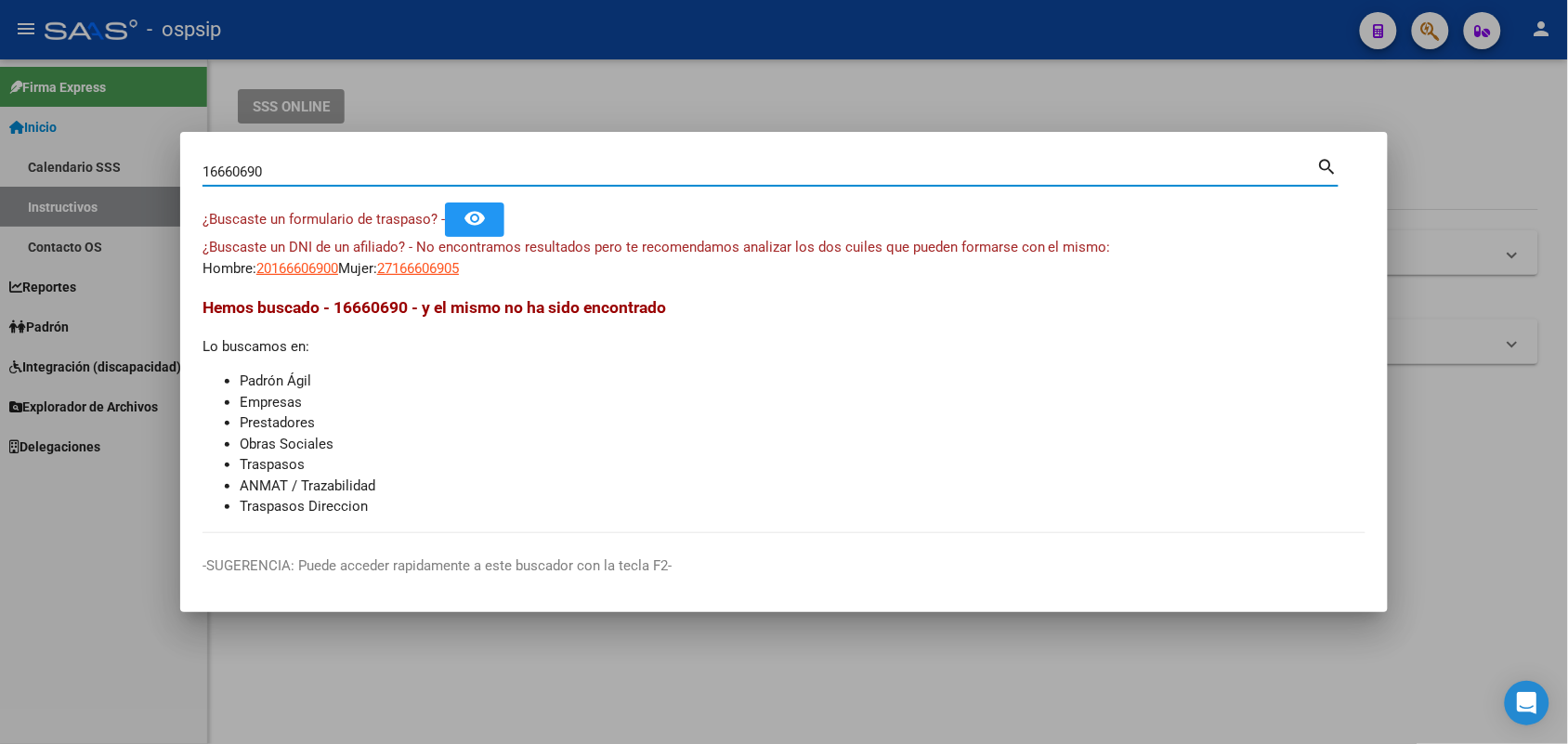
click at [258, 174] on input "16660690" at bounding box center [761, 172] width 1115 height 17
type input "16660950"
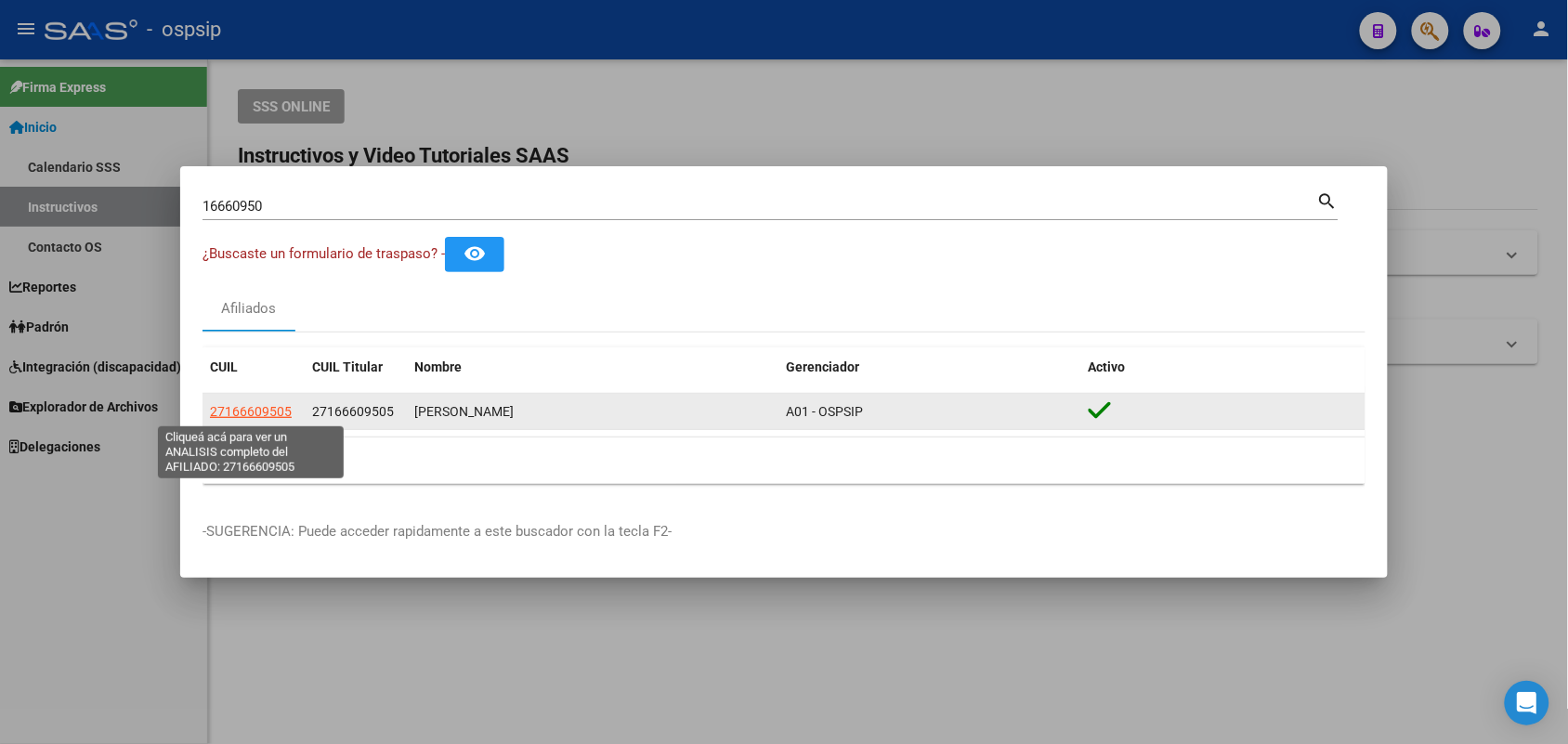
click at [266, 413] on span "27166609505" at bounding box center [251, 412] width 82 height 15
type textarea "27166609505"
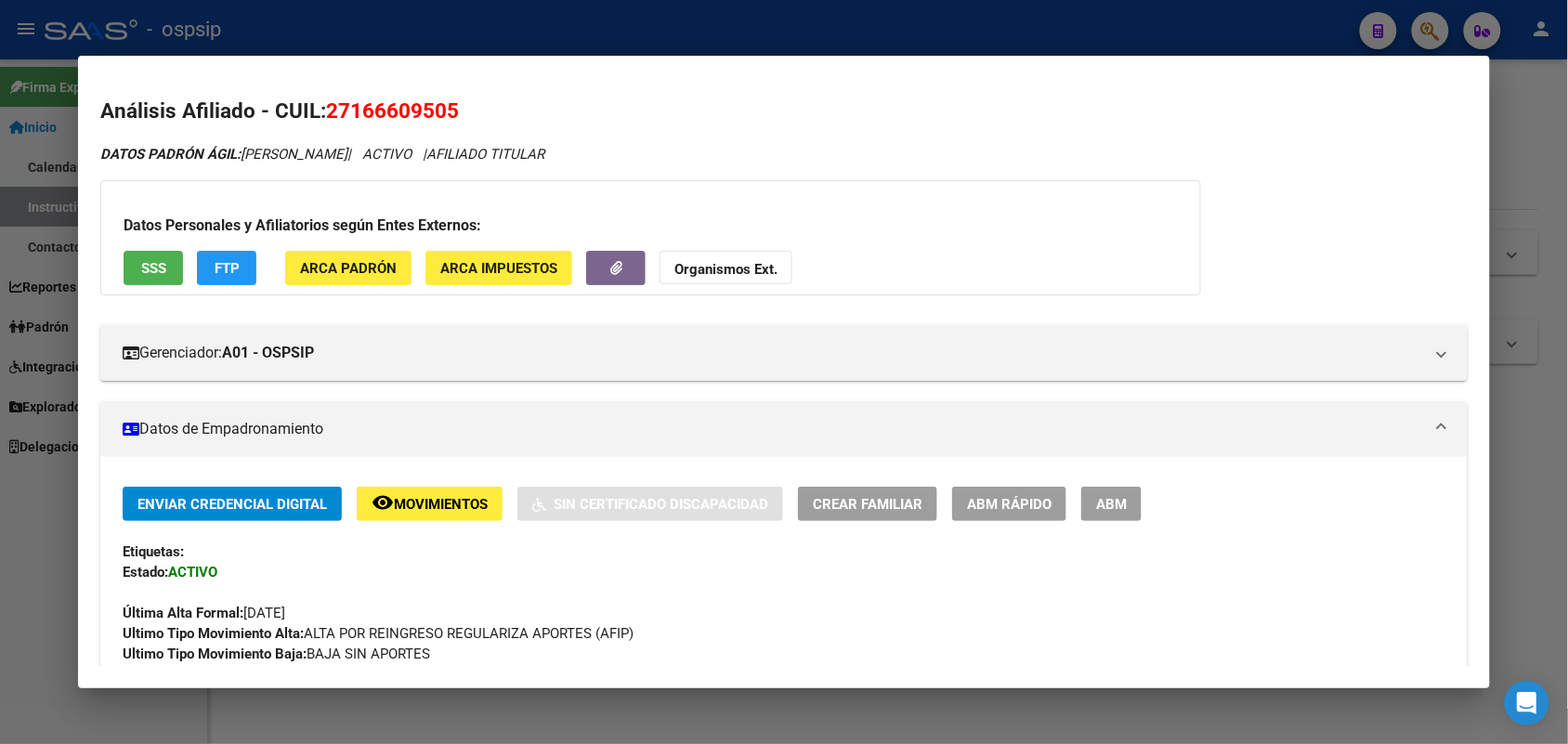
drag, startPoint x: 716, startPoint y: 605, endPoint x: 703, endPoint y: 648, distance: 44.9
drag, startPoint x: 703, startPoint y: 648, endPoint x: 512, endPoint y: 647, distance: 191.0
click at [512, 648] on div "Ultimo Tipo Movimiento Baja: BAJA SIN APORTES" at bounding box center [784, 654] width 1322 height 20
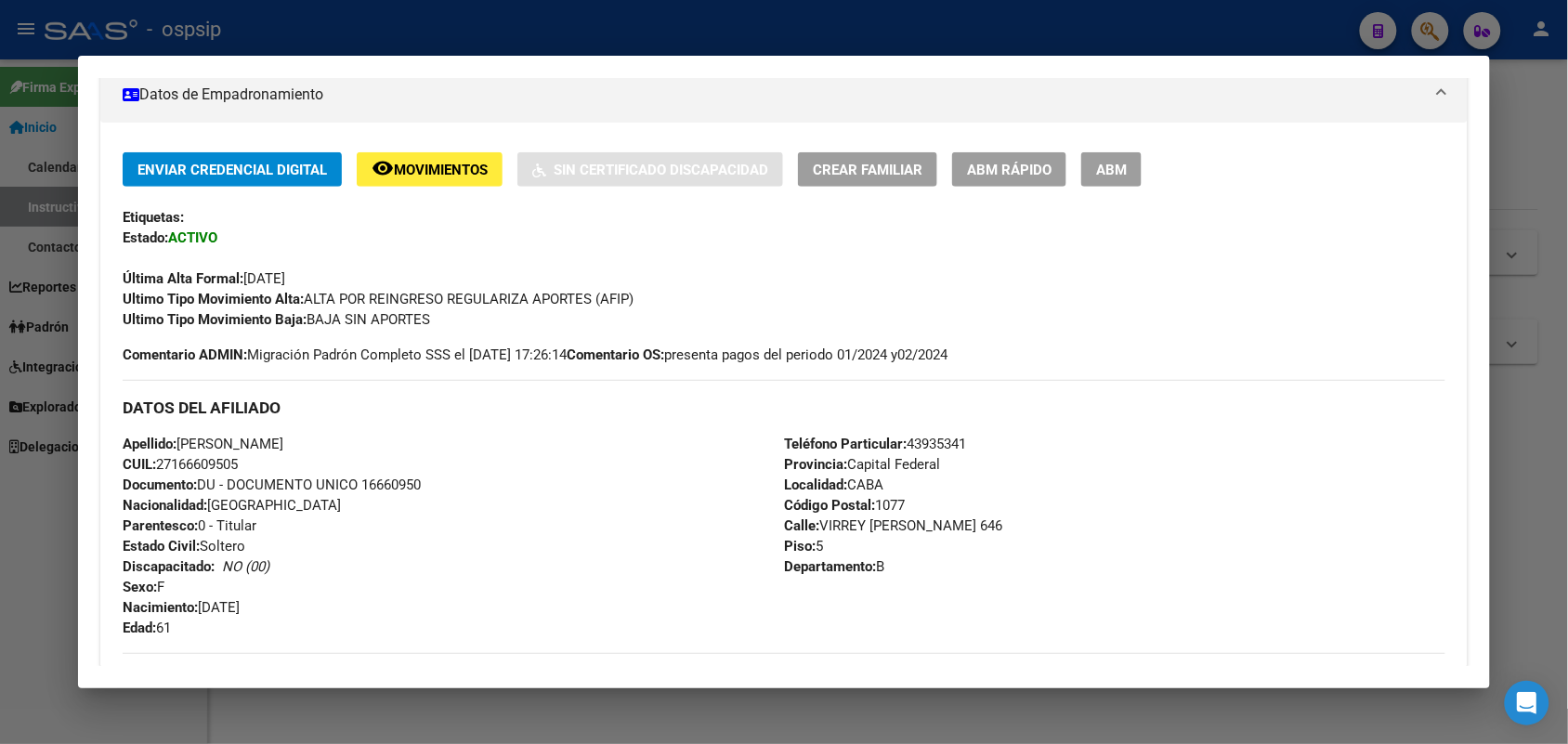
scroll to position [349, 0]
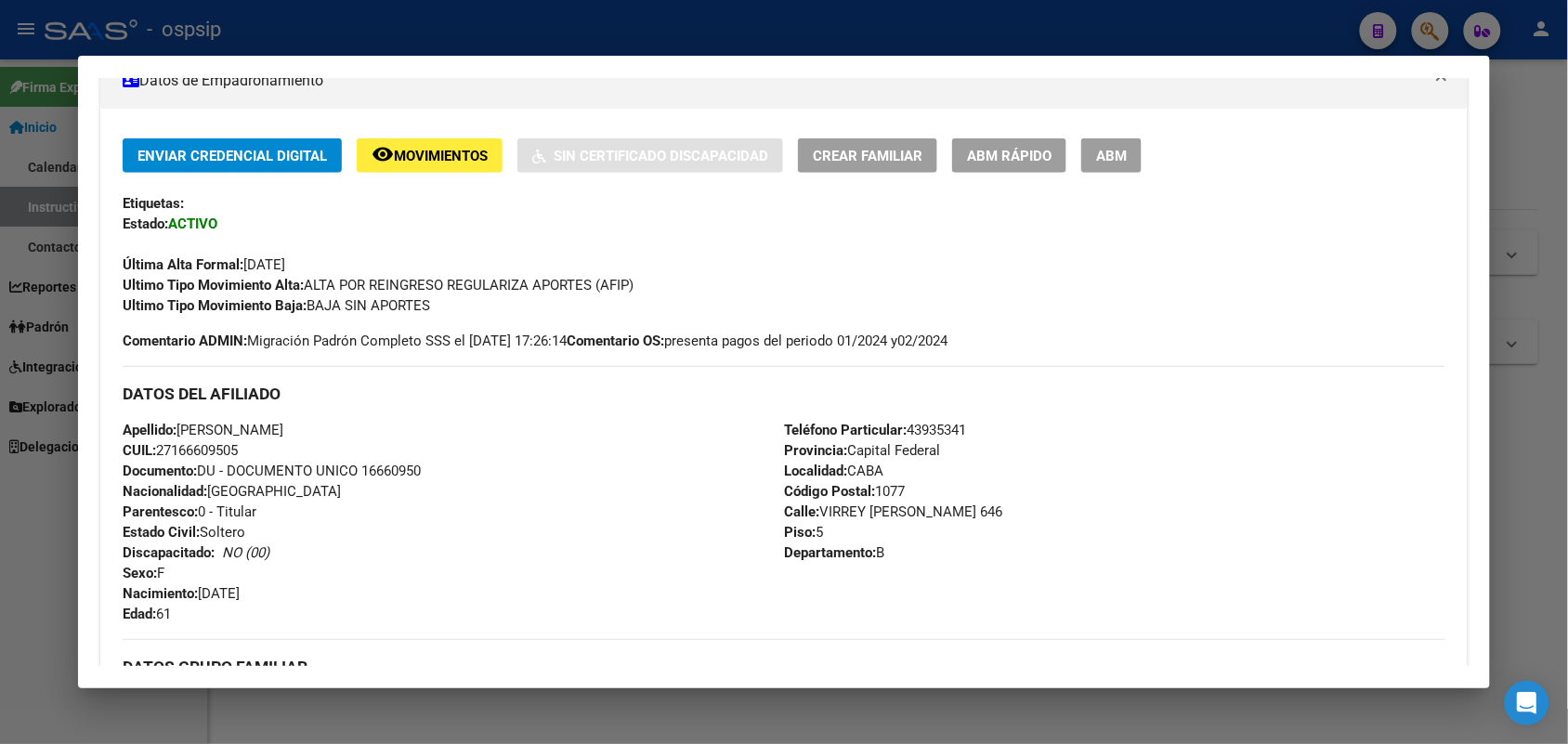
click at [397, 469] on span "Documento: DU - DOCUMENTO UNICO 16660950" at bounding box center [272, 471] width 298 height 17
drag, startPoint x: 295, startPoint y: 609, endPoint x: 248, endPoint y: 600, distance: 47.9
drag, startPoint x: 248, startPoint y: 600, endPoint x: 147, endPoint y: 592, distance: 101.3
click at [147, 592] on strong "Nacimiento:" at bounding box center [160, 593] width 75 height 17
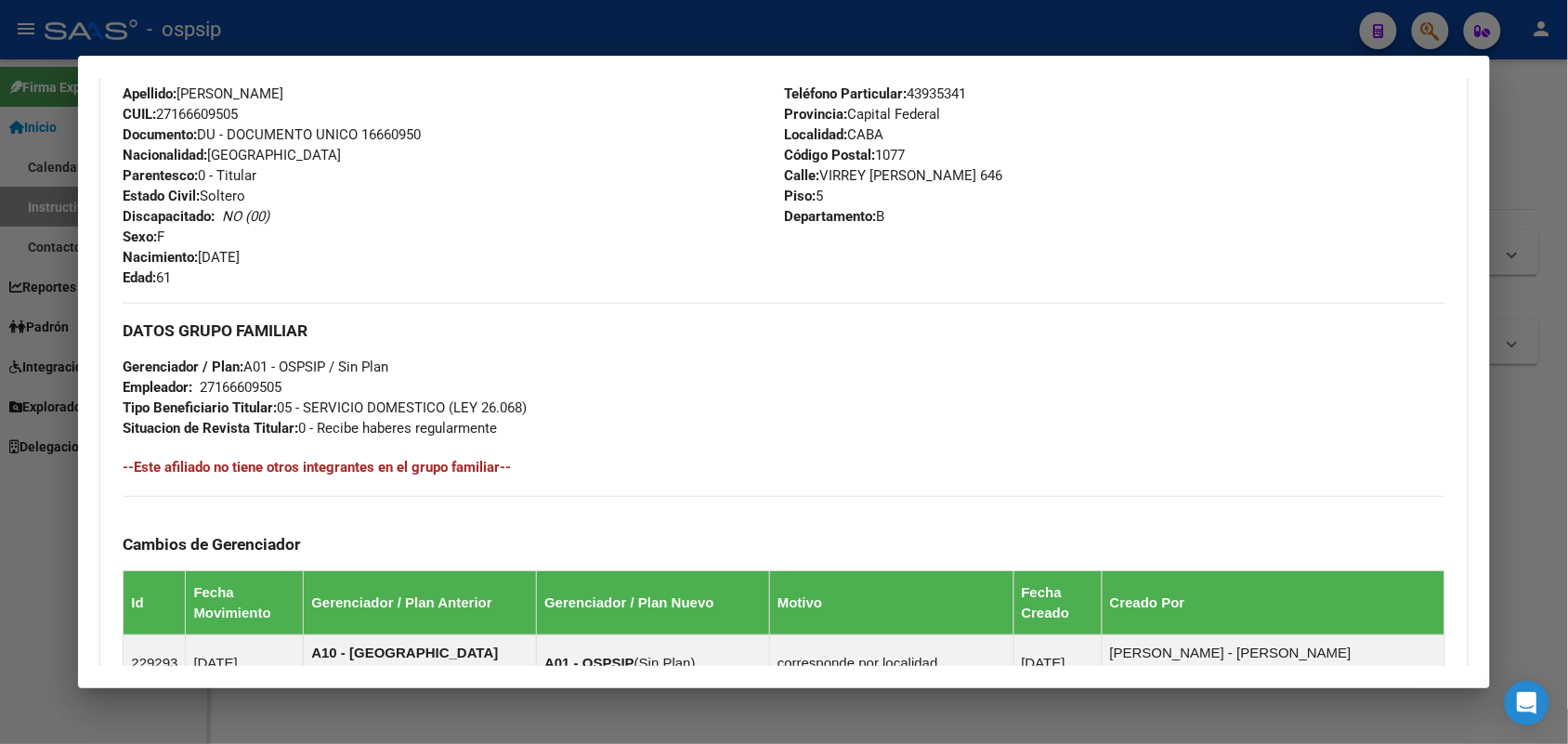
scroll to position [696, 0]
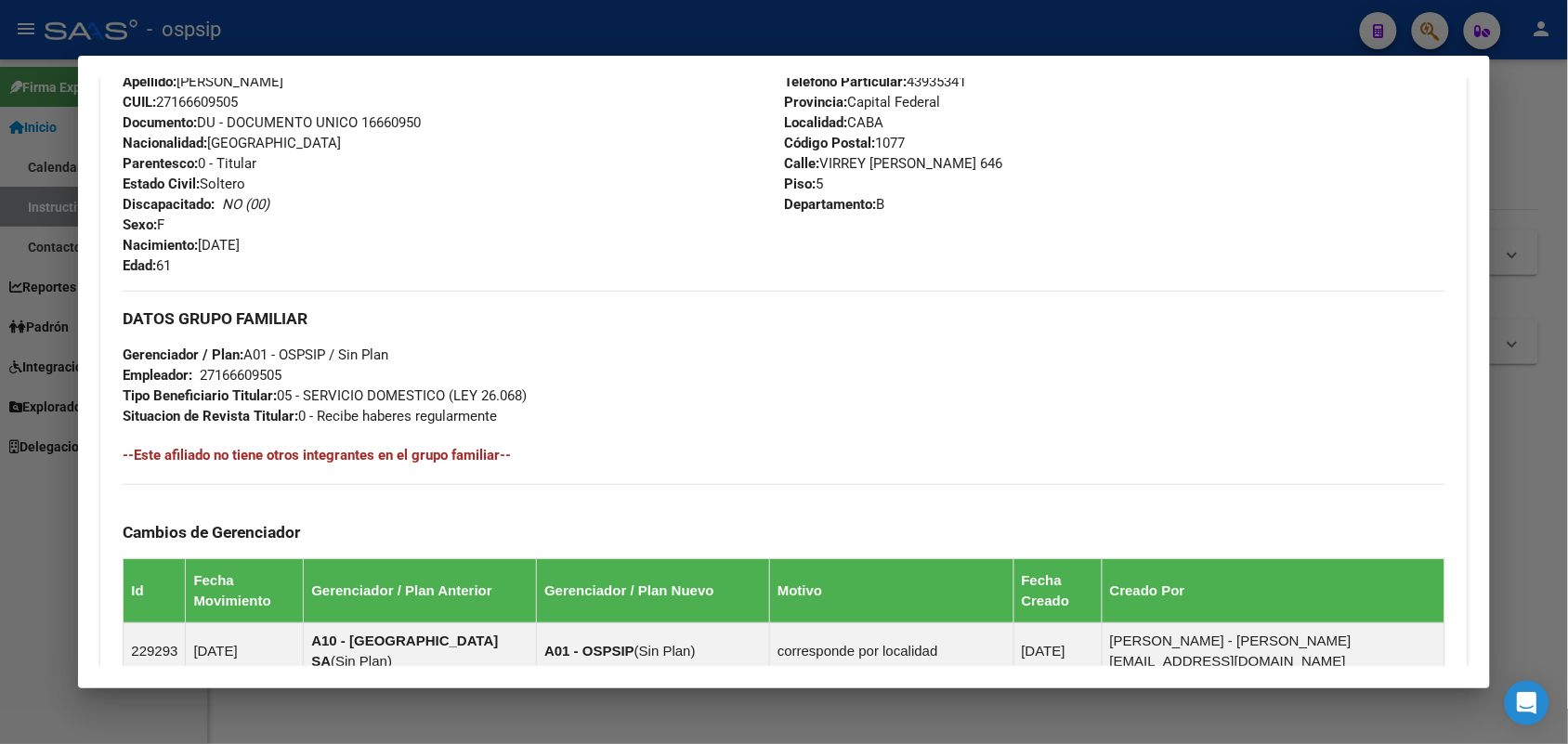
click at [391, 126] on span "Documento: DU - DOCUMENTO UNICO 16660950" at bounding box center [272, 123] width 298 height 17
